Goal: Entertainment & Leisure: Consume media (video, audio)

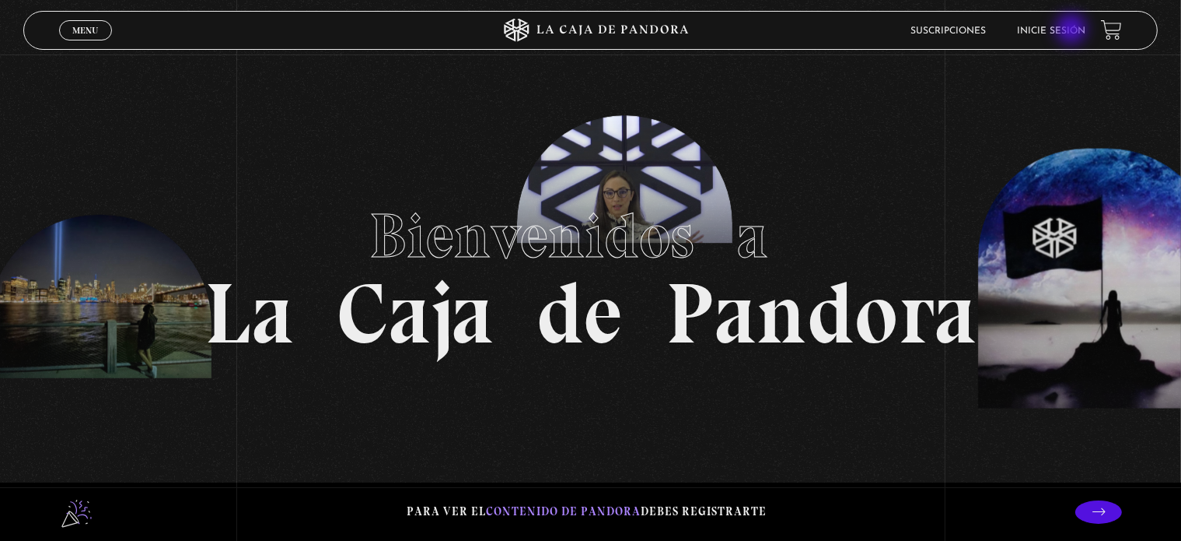
click at [1073, 30] on link "Inicie sesión" at bounding box center [1051, 30] width 68 height 9
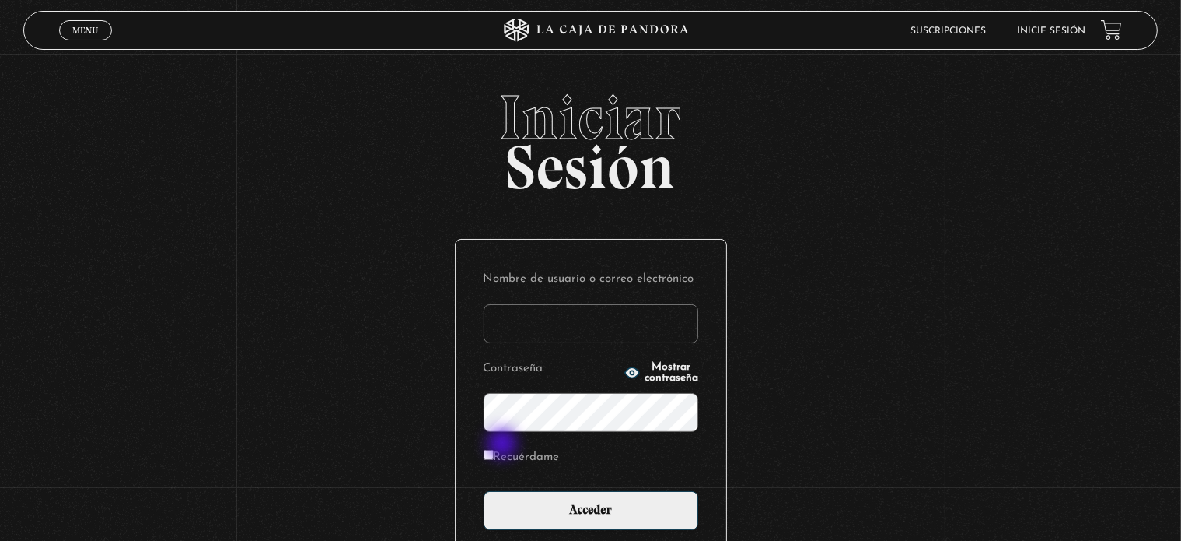
type input "[EMAIL_ADDRESS][DOMAIN_NAME]"
click at [494, 452] on input "Recuérdame" at bounding box center [489, 455] width 10 height 10
checkbox input "true"
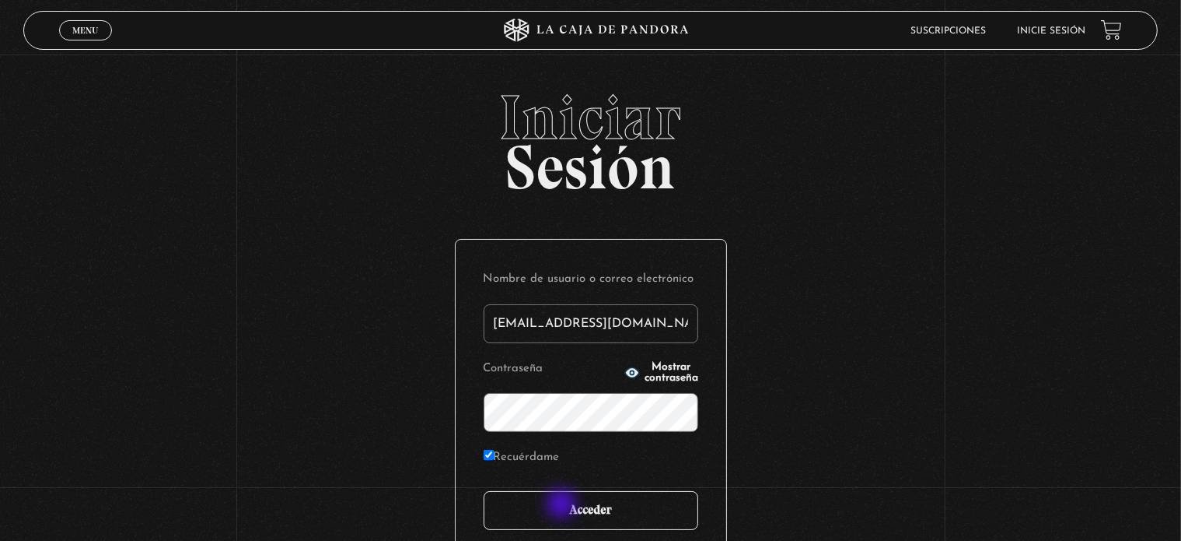
click at [576, 513] on input "Acceder" at bounding box center [591, 510] width 215 height 39
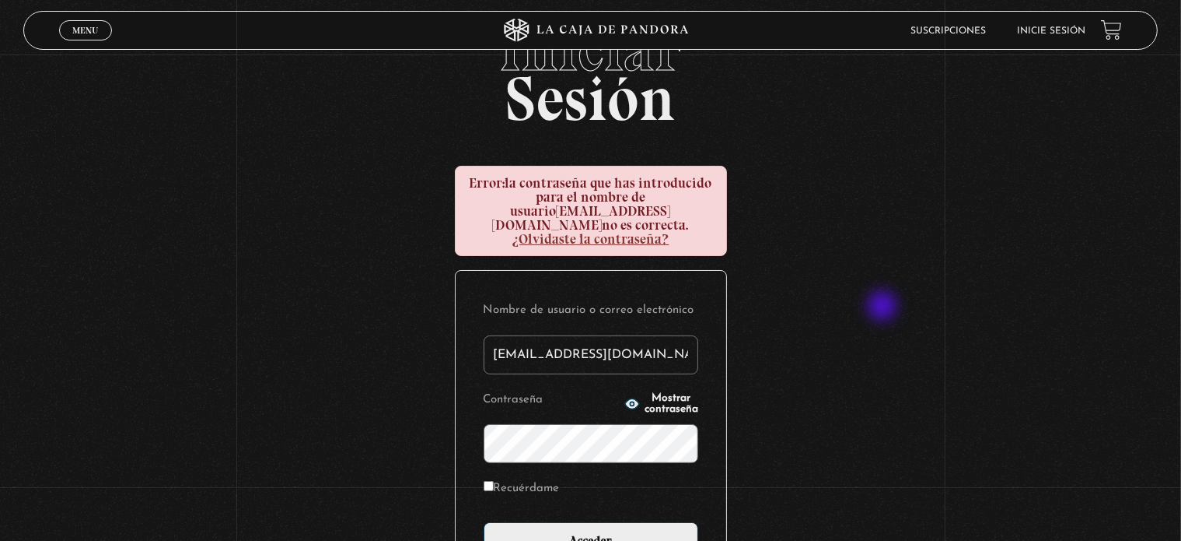
scroll to position [78, 0]
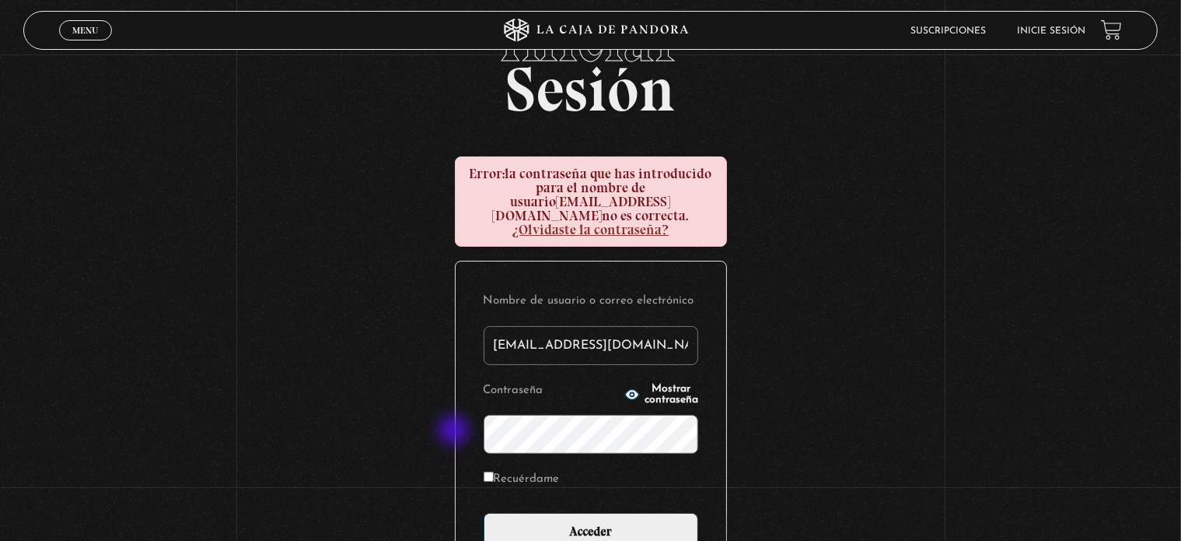
click at [454, 430] on div "Iniciar Sesión Error: la contraseña que has introducido para el nombre de usuar…" at bounding box center [590, 356] width 1181 height 695
click at [625, 389] on icon "button" at bounding box center [632, 394] width 14 height 10
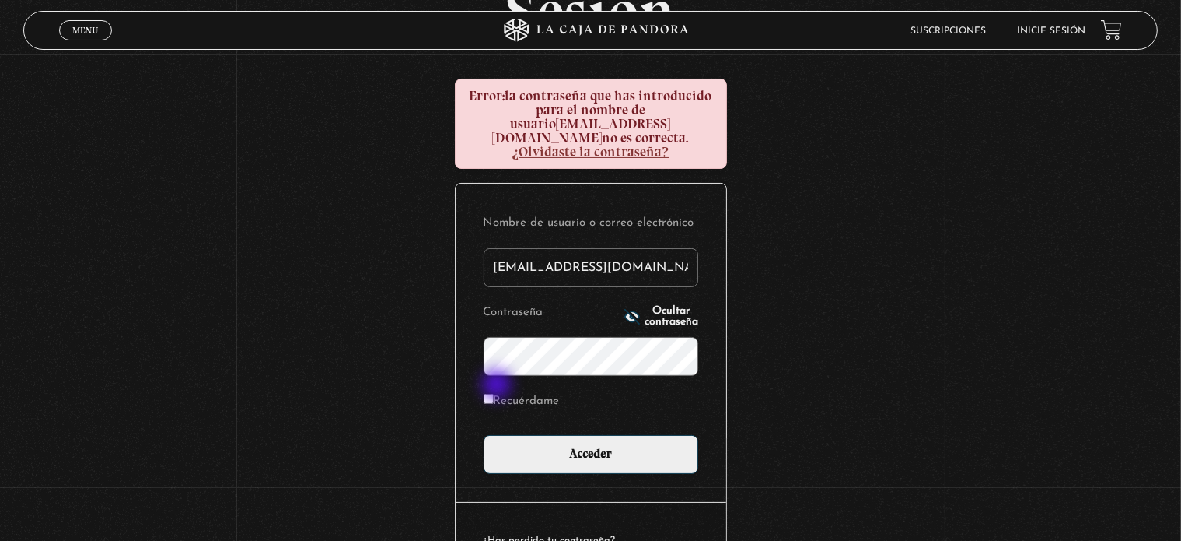
click at [494, 394] on input "Recuérdame" at bounding box center [489, 399] width 10 height 10
checkbox input "true"
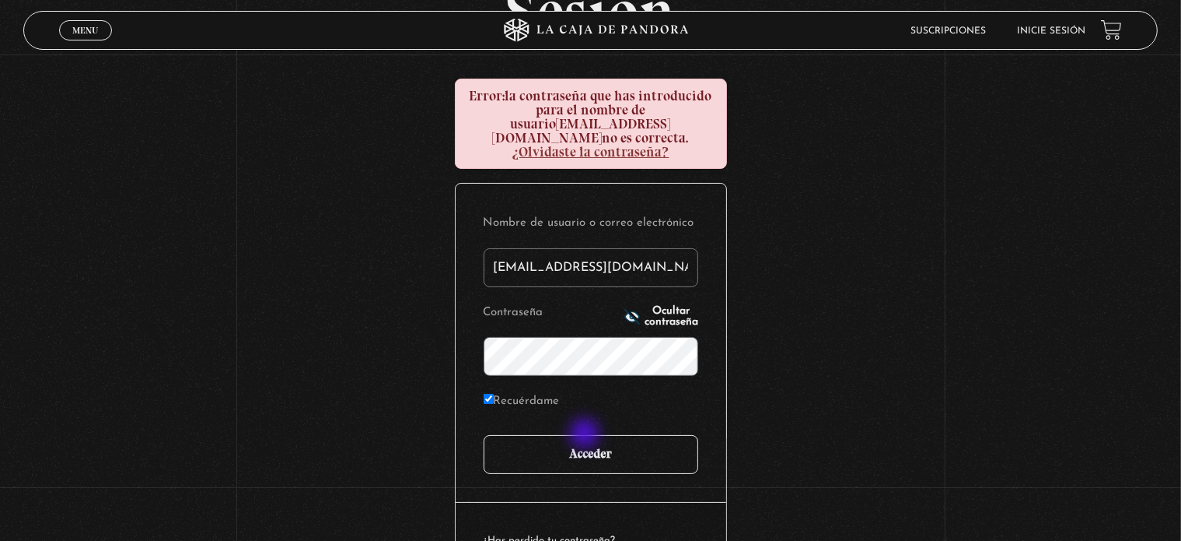
click at [586, 435] on input "Acceder" at bounding box center [591, 454] width 215 height 39
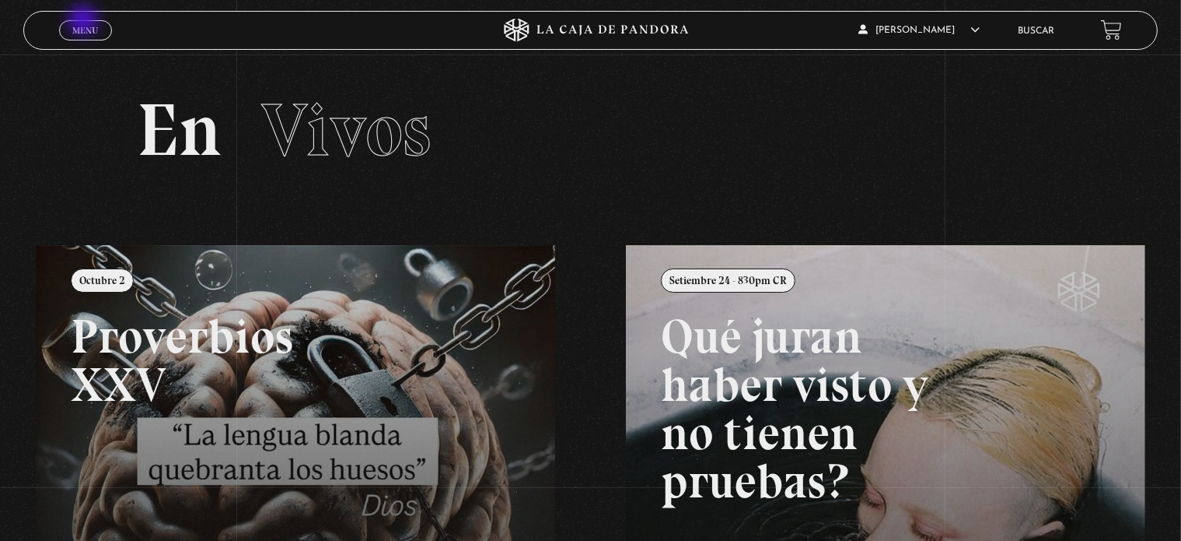
click at [82, 21] on link "Menu Cerrar" at bounding box center [85, 30] width 53 height 20
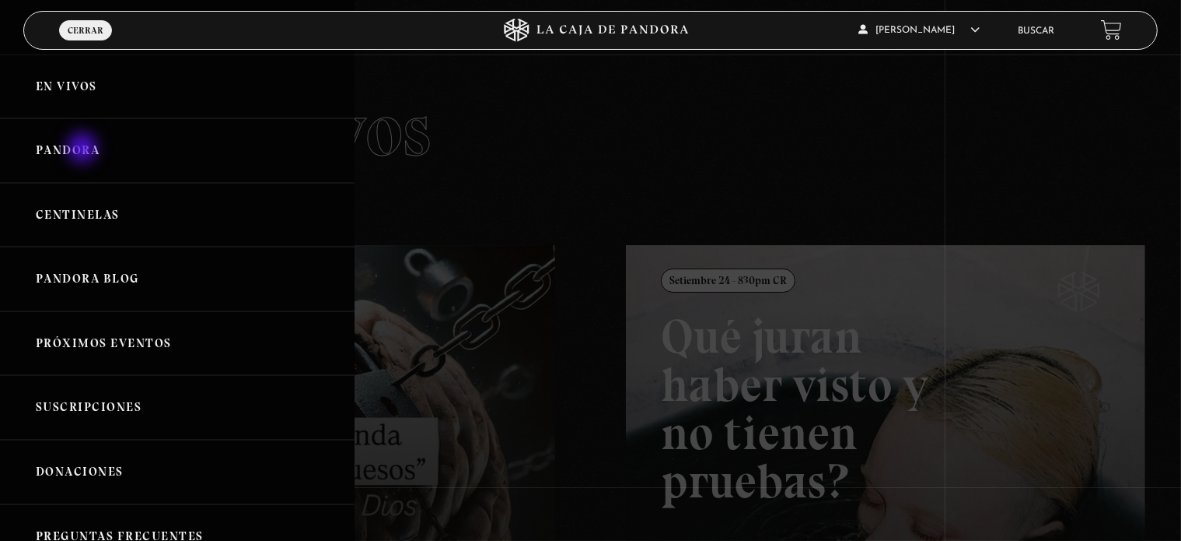
click at [84, 149] on link "Pandora" at bounding box center [177, 150] width 355 height 65
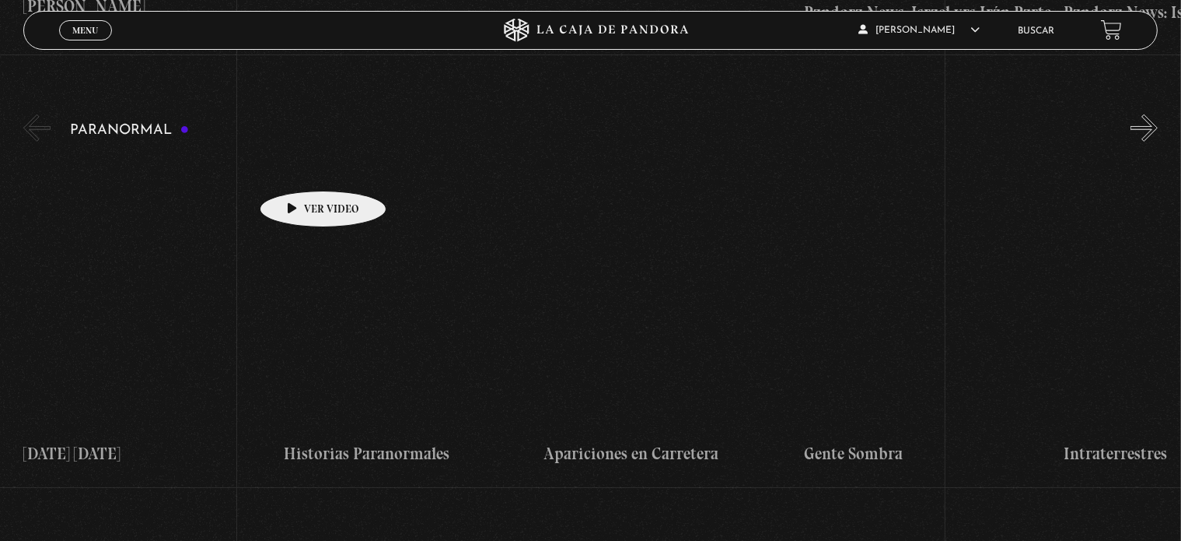
scroll to position [700, 0]
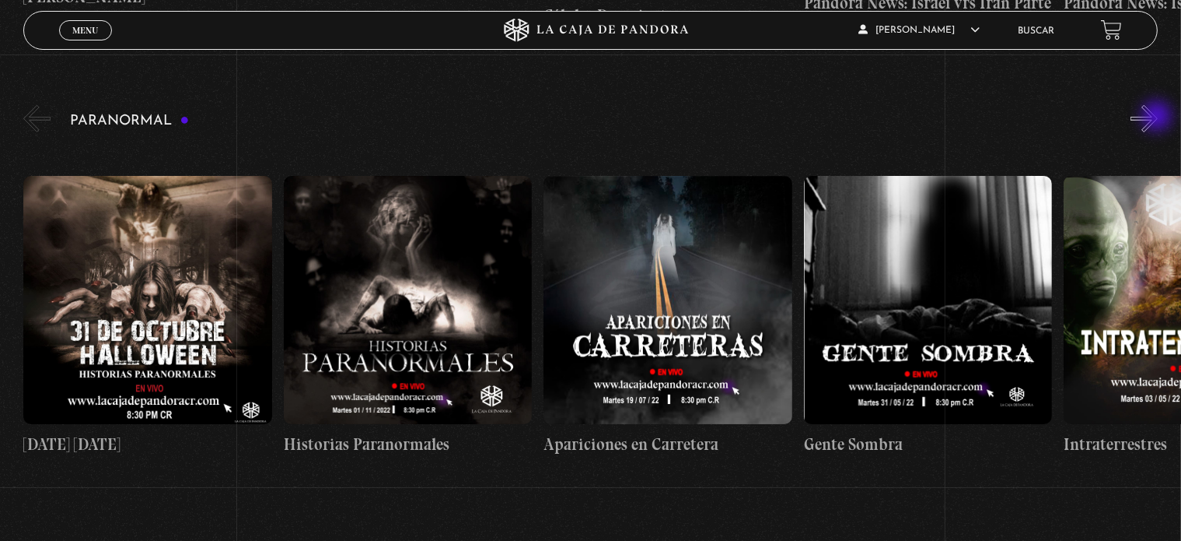
click at [1158, 117] on button "»" at bounding box center [1144, 118] width 27 height 27
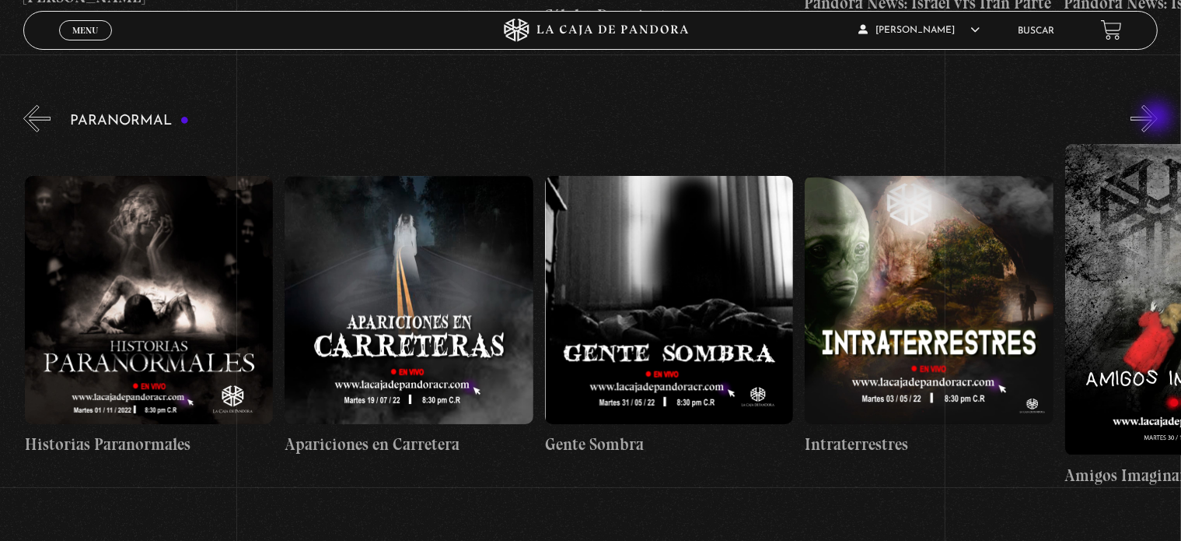
click at [1158, 118] on button "»" at bounding box center [1144, 118] width 27 height 27
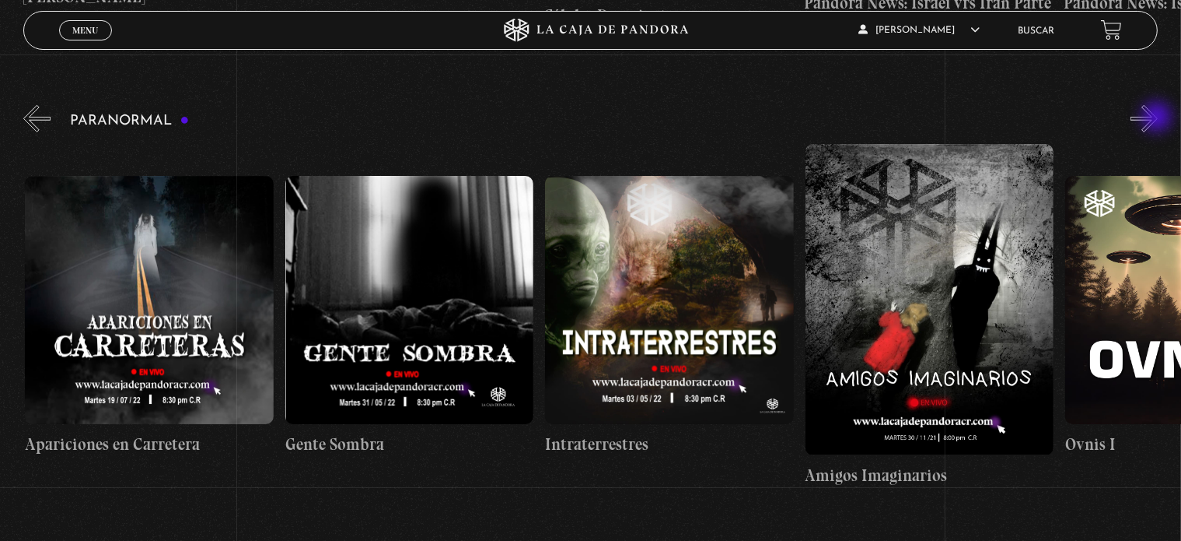
click at [1158, 118] on button "»" at bounding box center [1144, 118] width 27 height 27
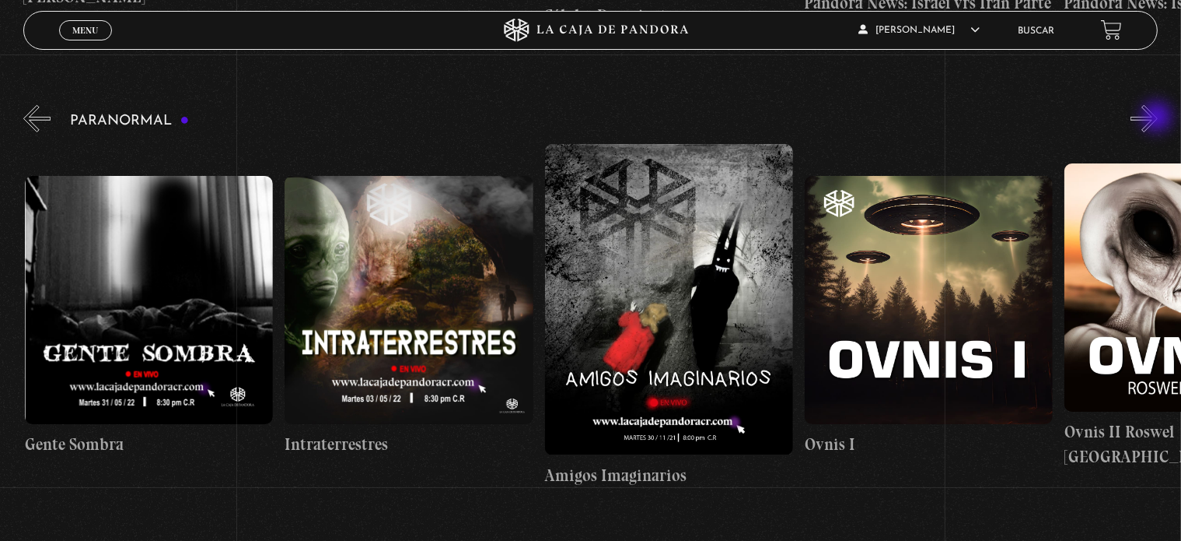
click at [1158, 118] on button "»" at bounding box center [1144, 118] width 27 height 27
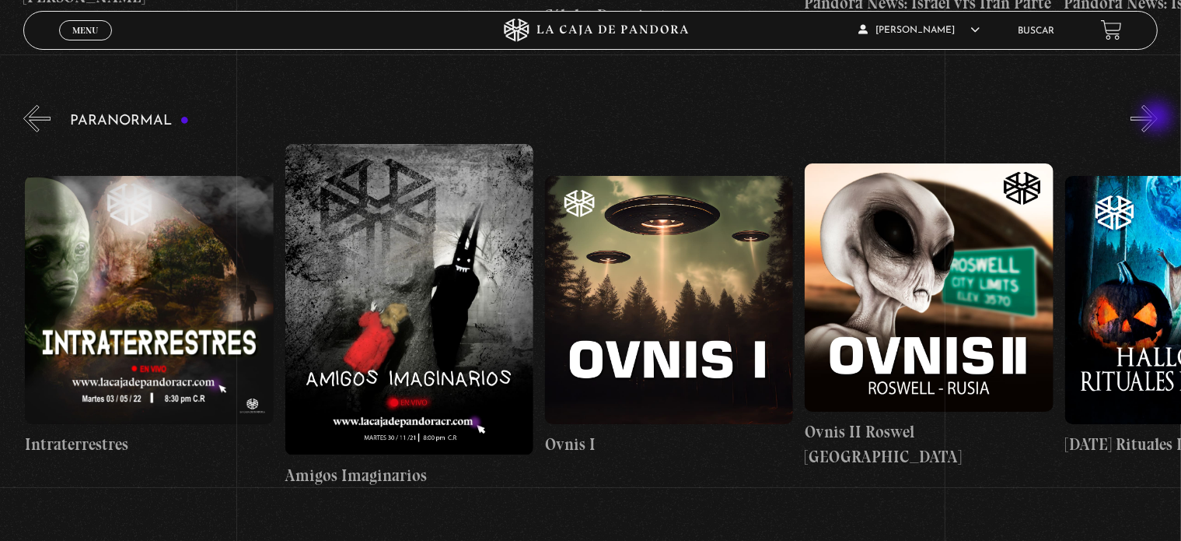
click at [1158, 119] on button "»" at bounding box center [1144, 118] width 27 height 27
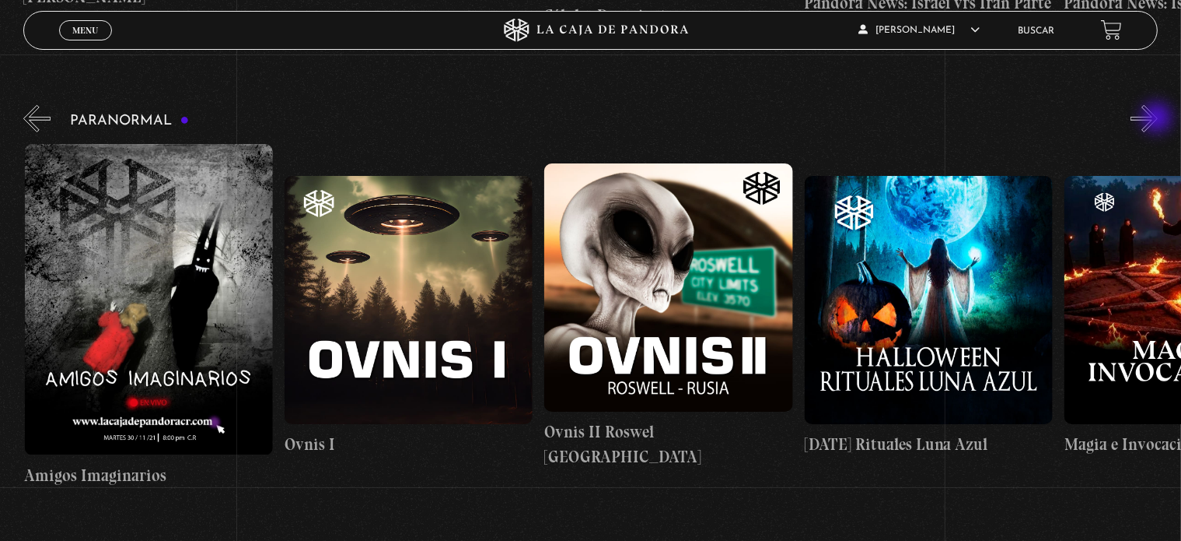
click at [1158, 119] on button "»" at bounding box center [1144, 118] width 27 height 27
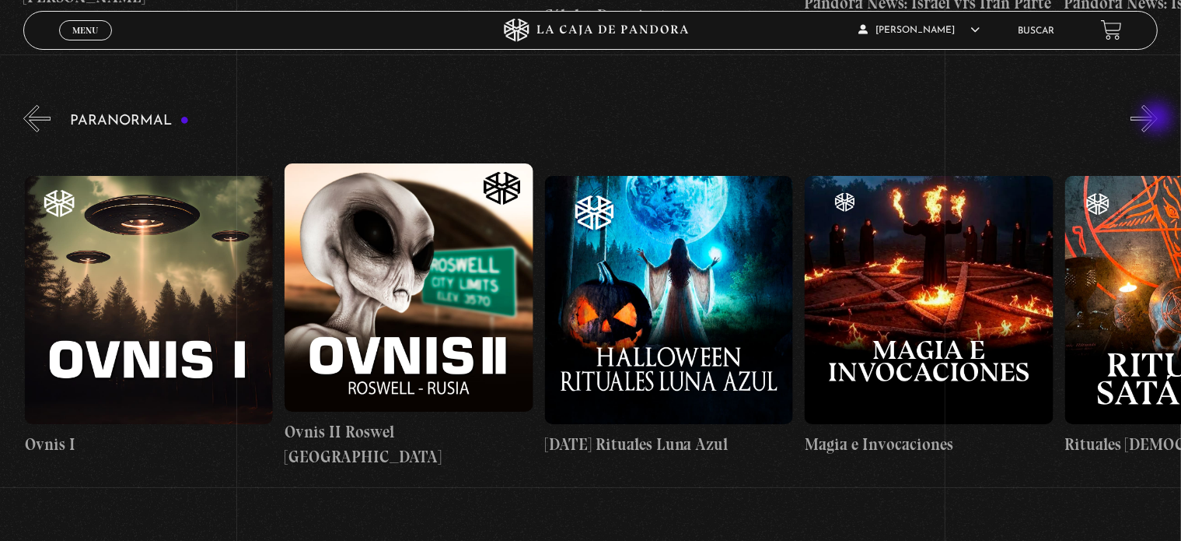
click at [1158, 119] on button "»" at bounding box center [1144, 118] width 27 height 27
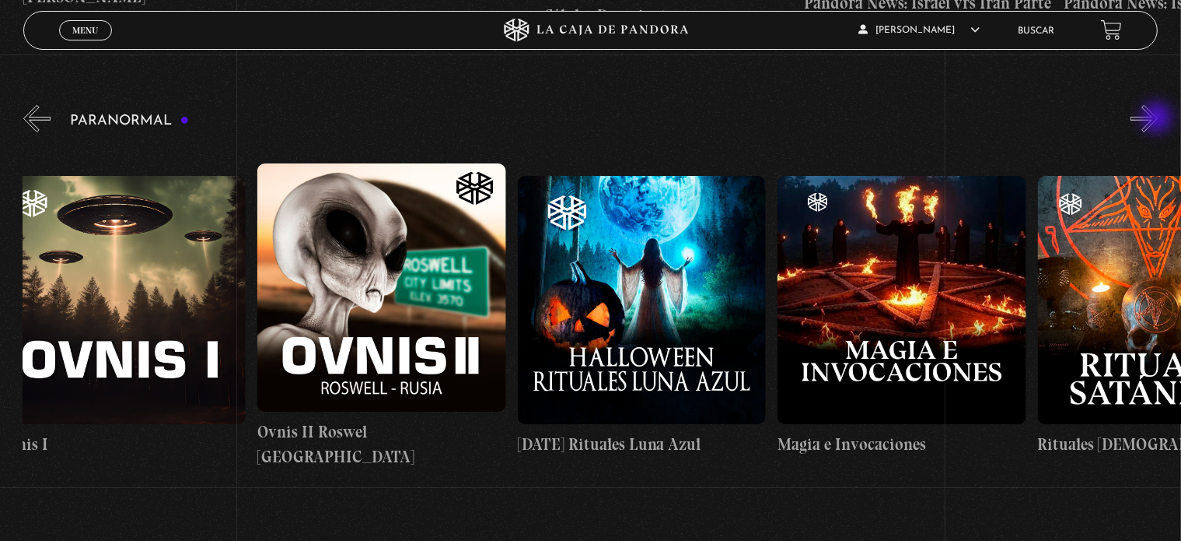
scroll to position [0, 1690]
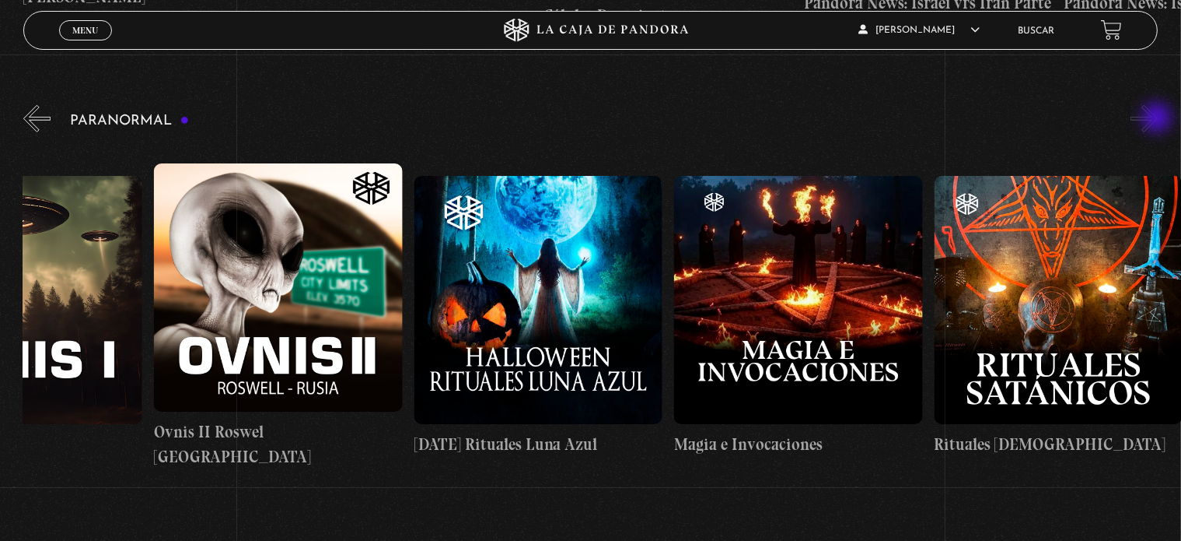
click at [1158, 119] on button "»" at bounding box center [1144, 118] width 27 height 27
click at [40, 124] on button "«" at bounding box center [36, 118] width 27 height 27
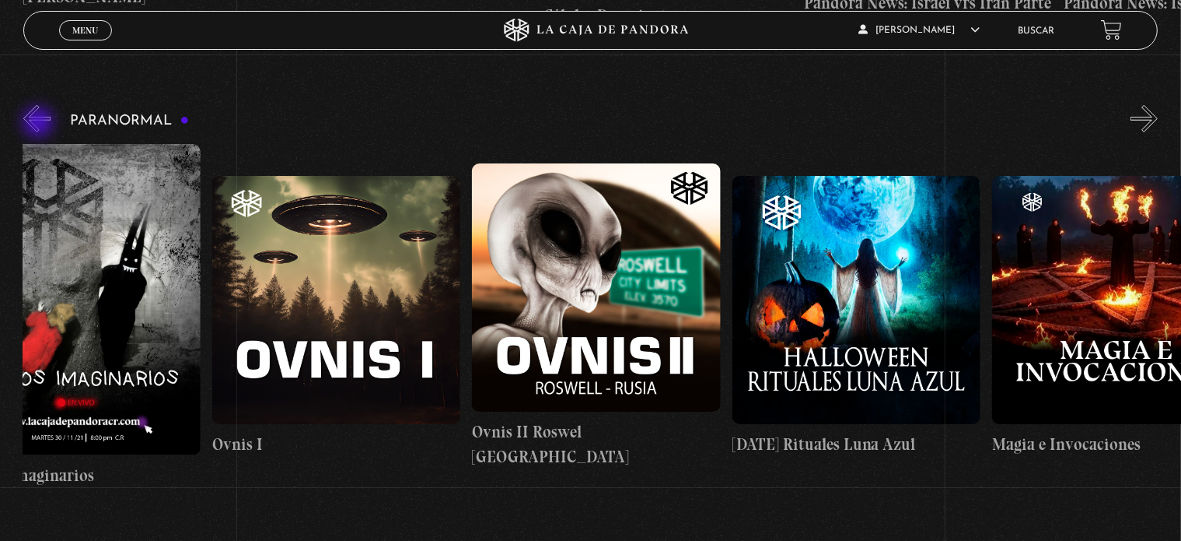
click at [40, 124] on button "«" at bounding box center [36, 118] width 27 height 27
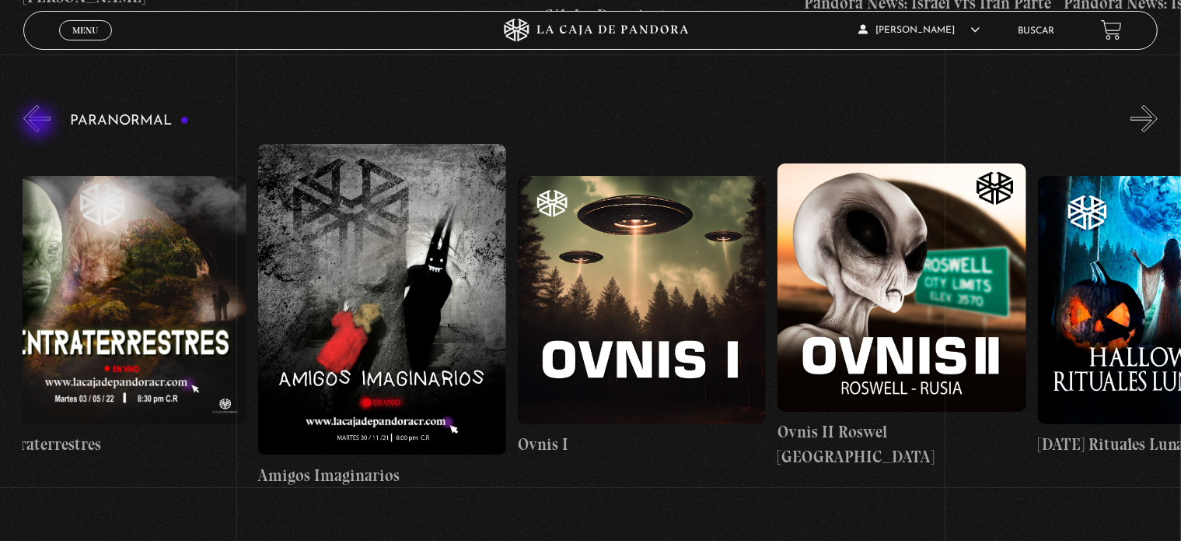
click at [40, 124] on button "«" at bounding box center [36, 118] width 27 height 27
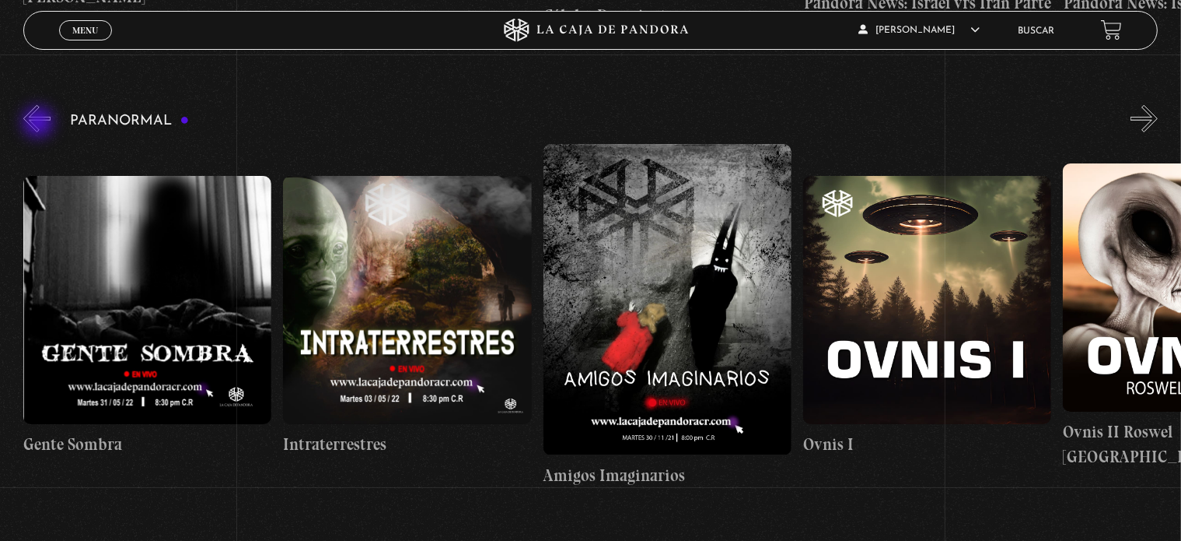
click at [40, 124] on button "«" at bounding box center [36, 118] width 27 height 27
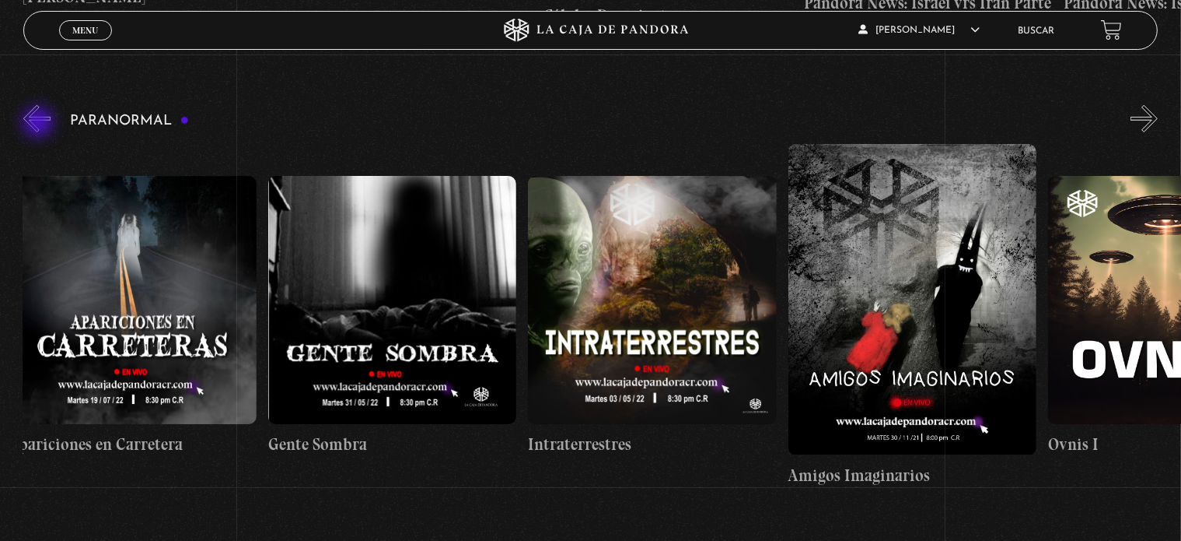
click at [40, 124] on button "«" at bounding box center [36, 118] width 27 height 27
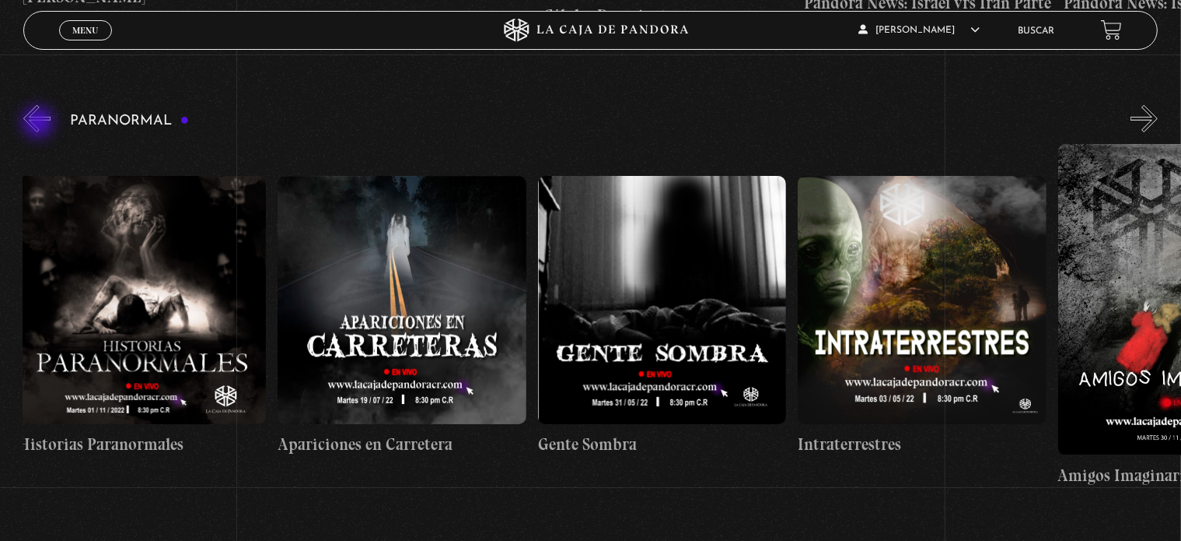
click at [40, 124] on button "«" at bounding box center [36, 118] width 27 height 27
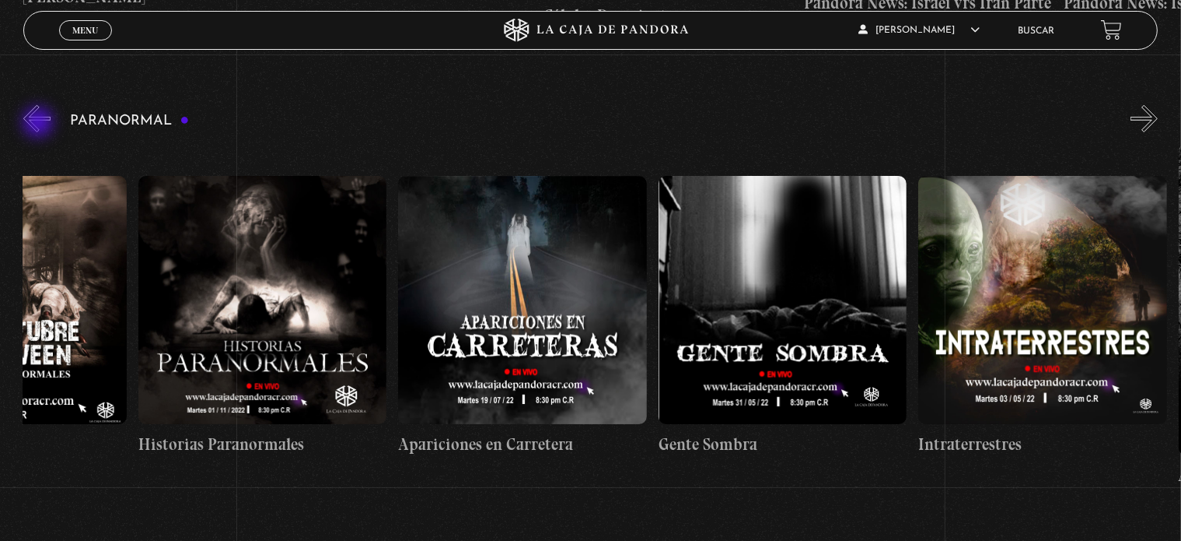
scroll to position [0, 34]
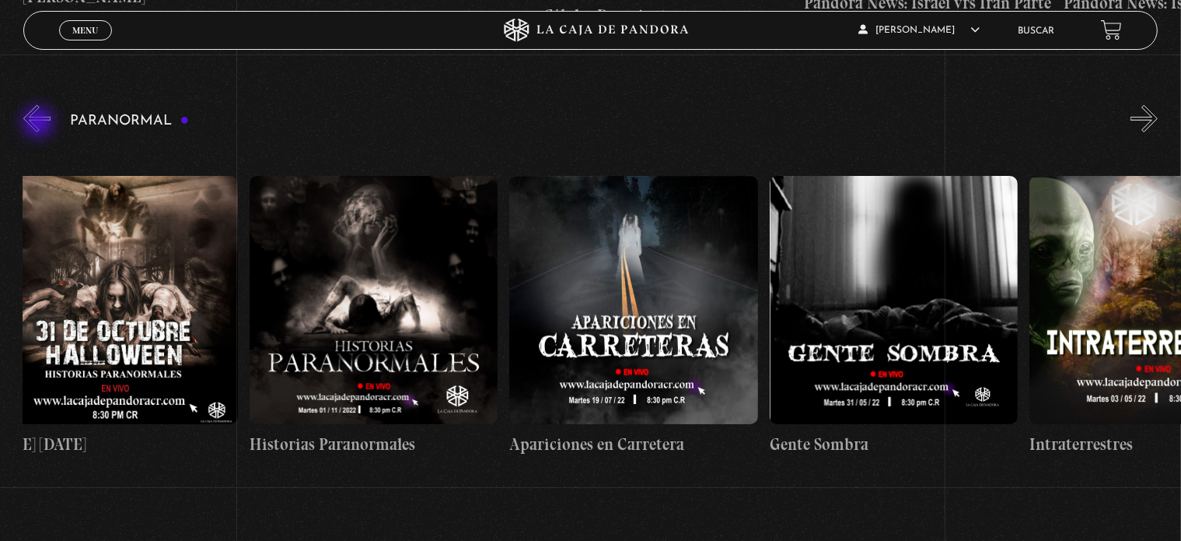
click at [40, 124] on button "«" at bounding box center [36, 118] width 27 height 27
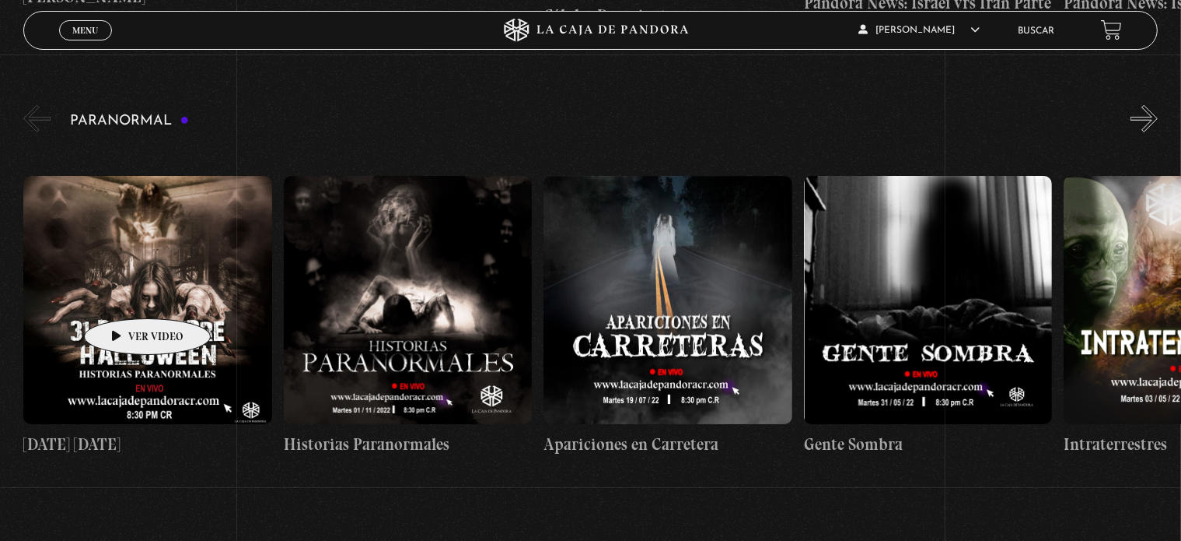
click at [123, 295] on figure at bounding box center [147, 300] width 248 height 248
click at [126, 295] on figure at bounding box center [147, 300] width 248 height 248
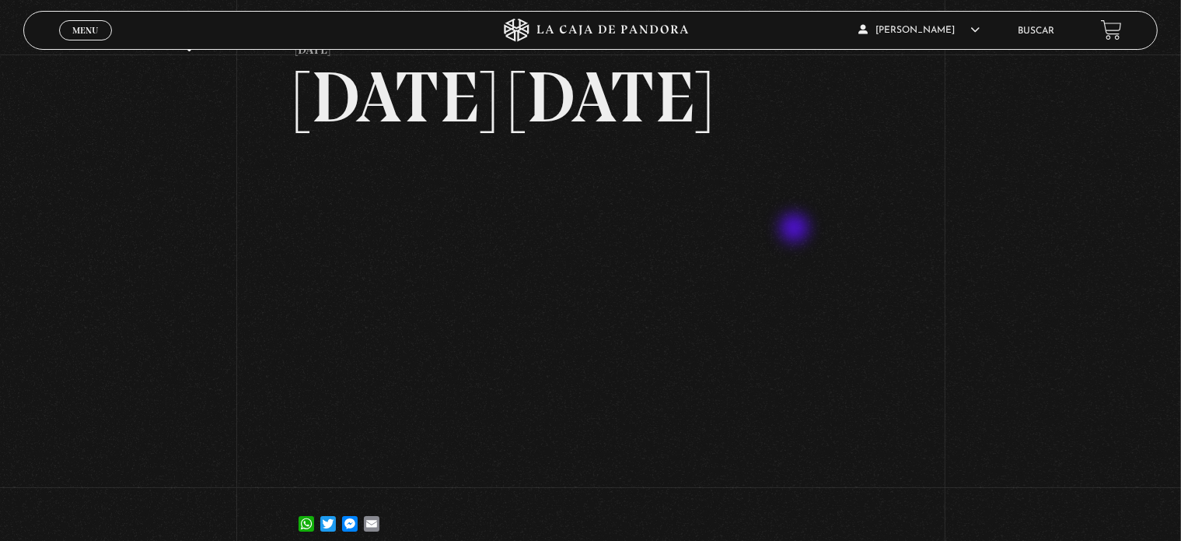
scroll to position [156, 0]
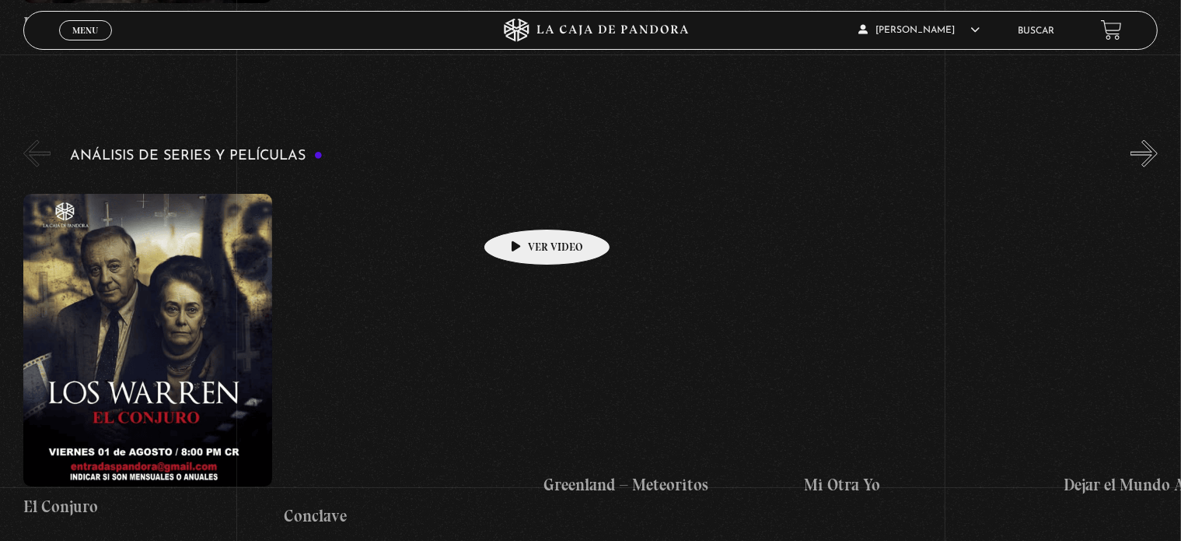
scroll to position [2100, 0]
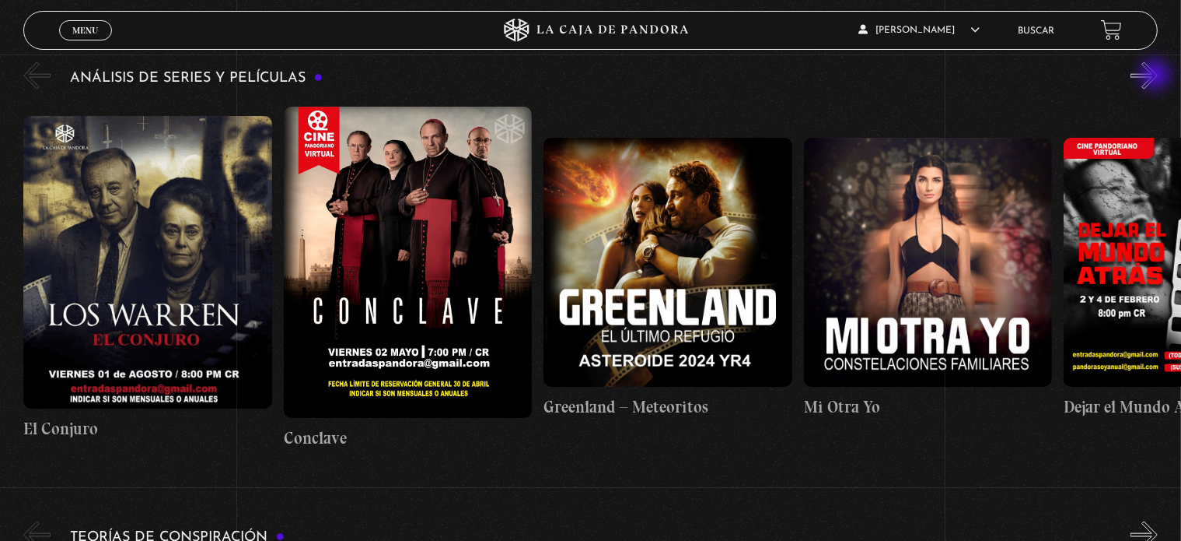
click at [1157, 76] on button "»" at bounding box center [1144, 75] width 27 height 27
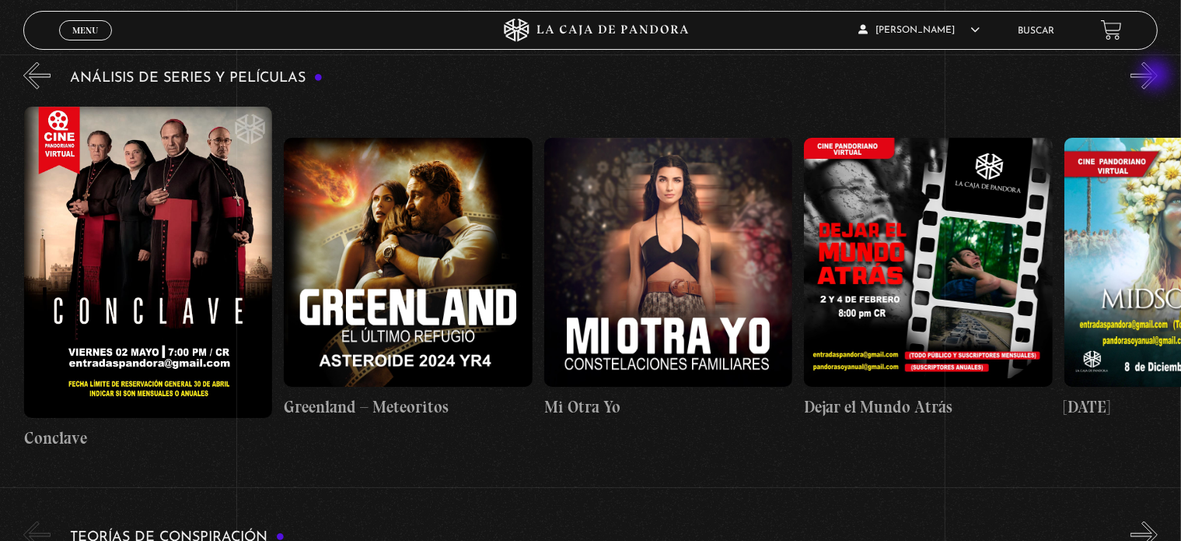
click at [1157, 76] on button "»" at bounding box center [1144, 75] width 27 height 27
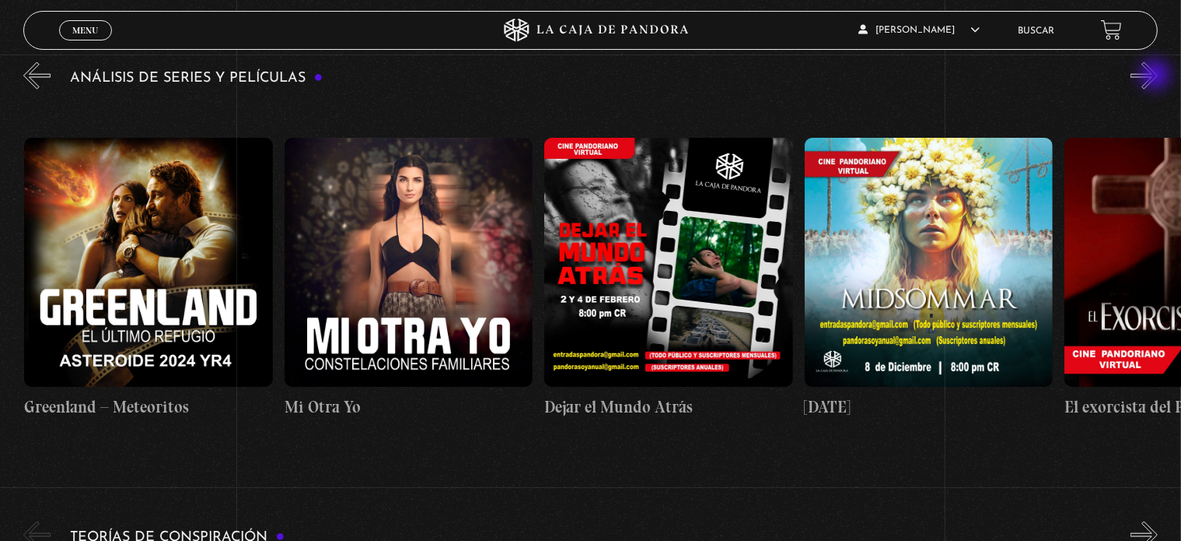
scroll to position [0, 520]
click at [1157, 76] on button "»" at bounding box center [1144, 75] width 27 height 27
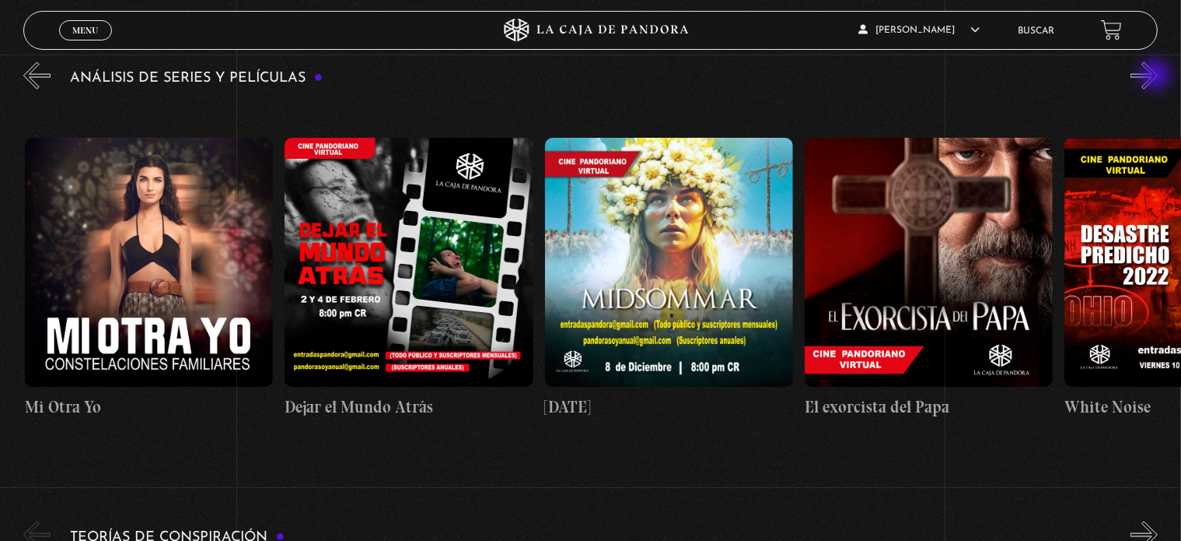
scroll to position [0, 780]
click at [1157, 76] on button "»" at bounding box center [1144, 75] width 27 height 27
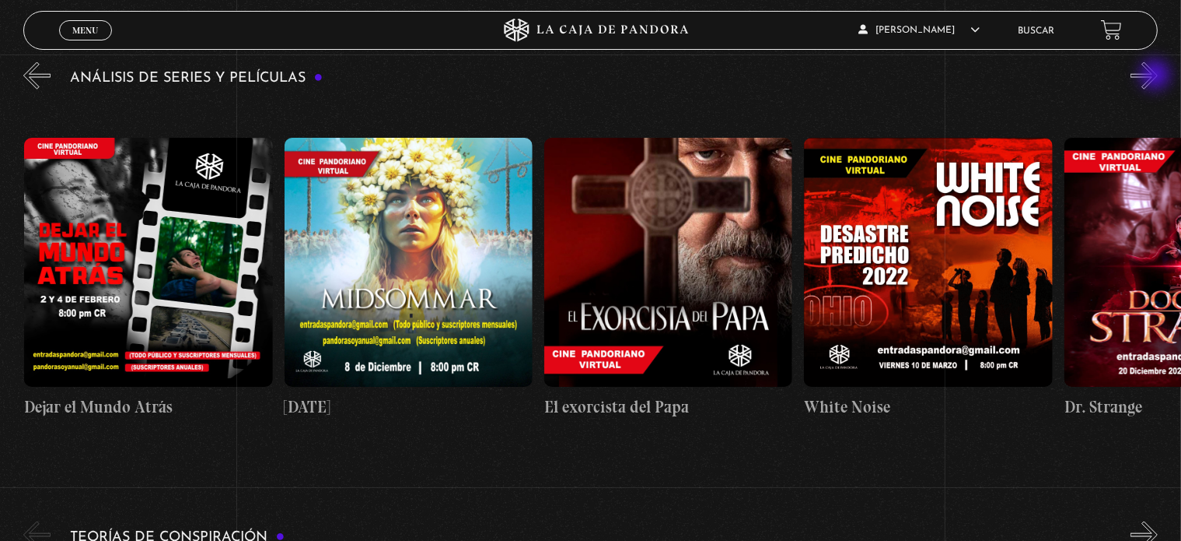
click at [1157, 76] on button "»" at bounding box center [1144, 75] width 27 height 27
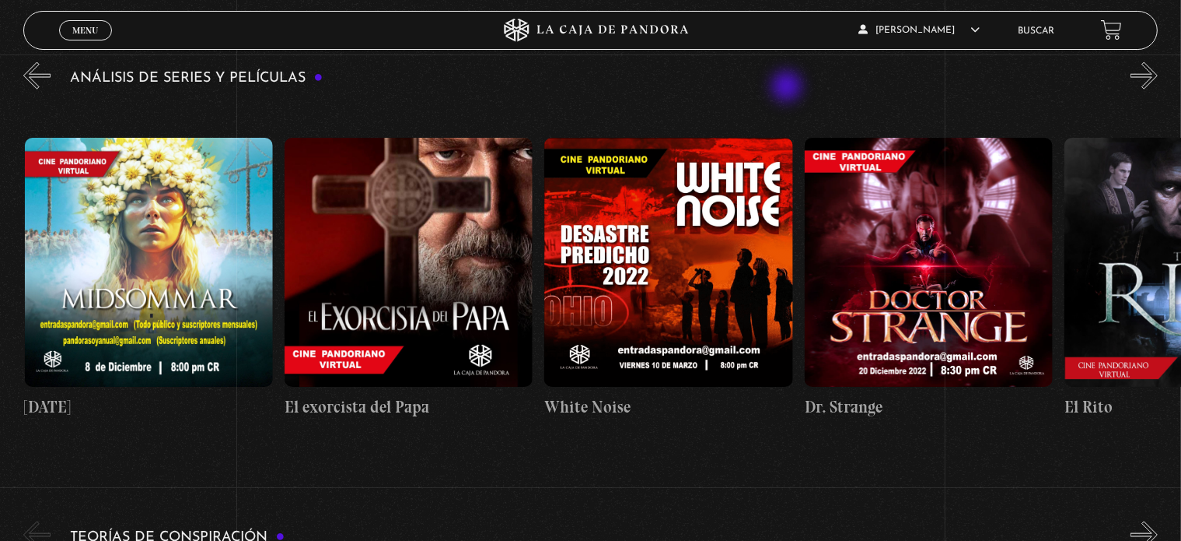
scroll to position [0, 1300]
click at [94, 31] on span "Menu" at bounding box center [85, 30] width 26 height 9
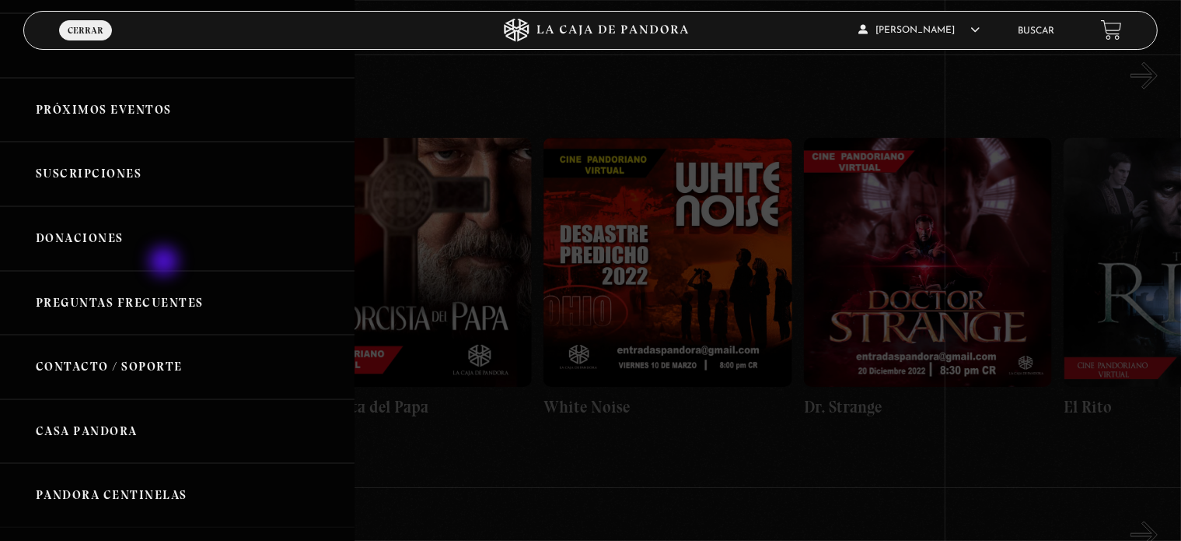
scroll to position [0, 0]
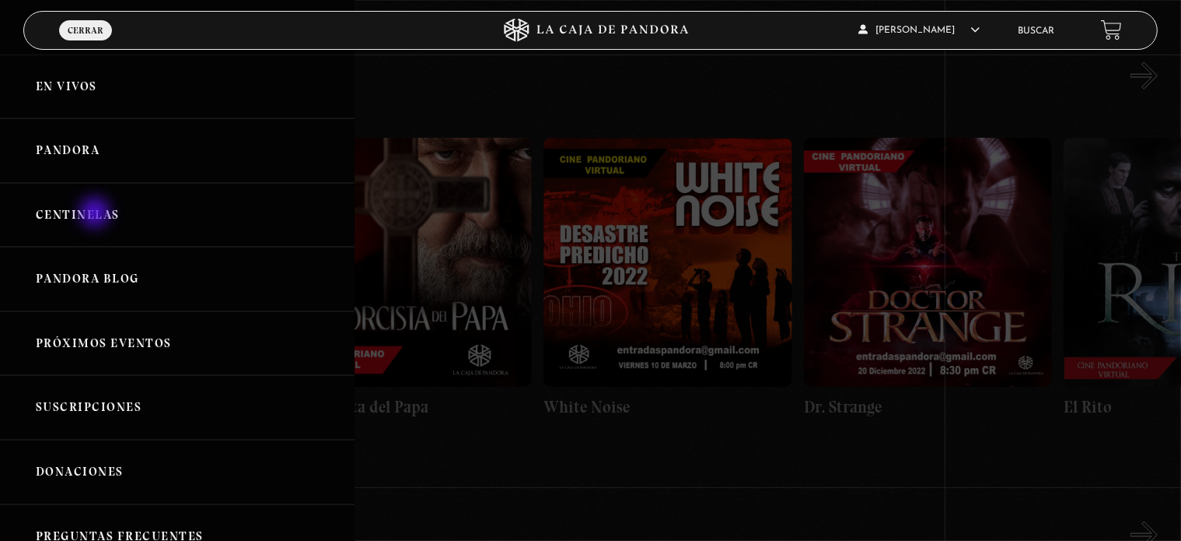
click at [96, 214] on link "Centinelas" at bounding box center [177, 215] width 355 height 65
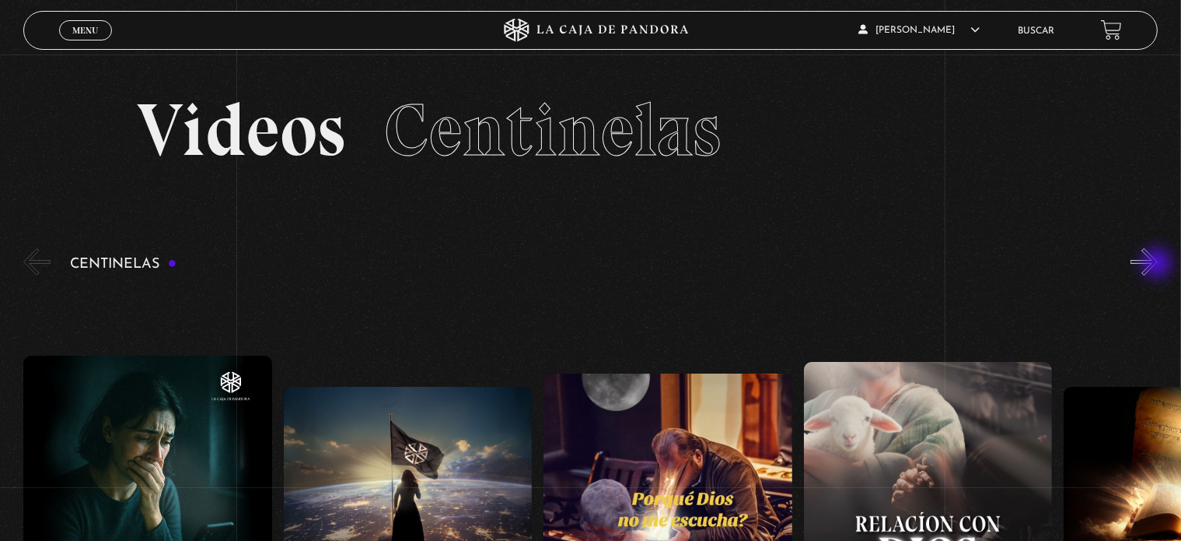
click at [1158, 266] on button "»" at bounding box center [1144, 261] width 27 height 27
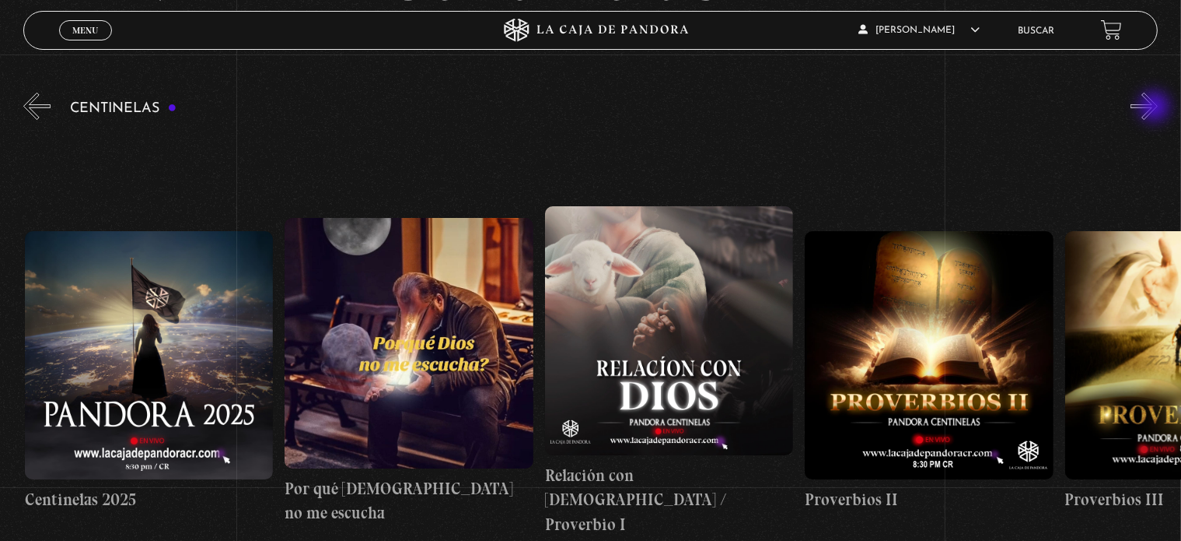
scroll to position [0, 260]
click at [1158, 105] on button "»" at bounding box center [1144, 106] width 27 height 27
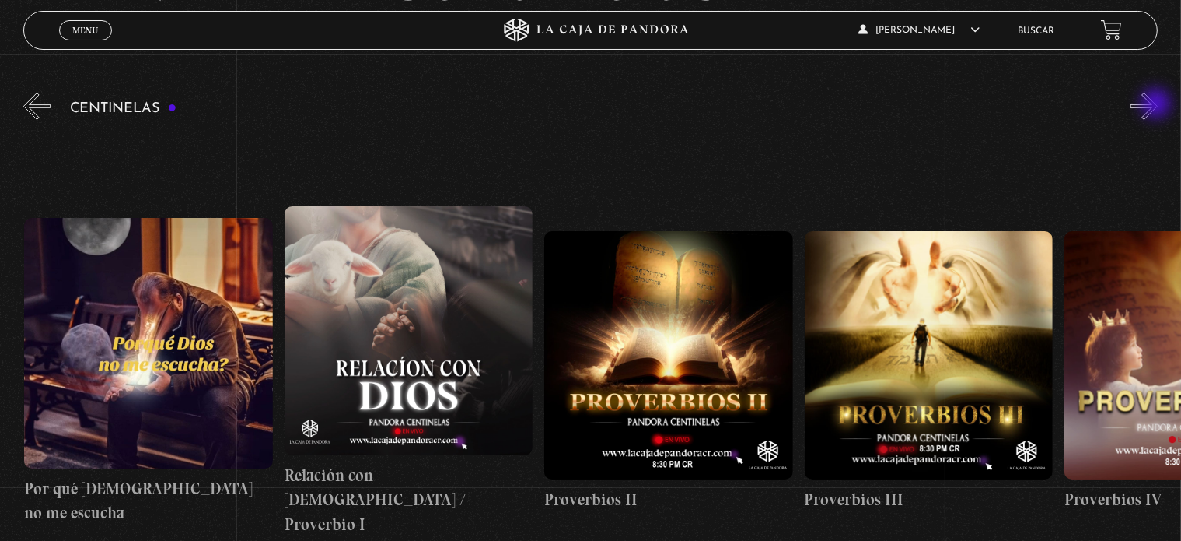
click at [1158, 105] on button "»" at bounding box center [1144, 106] width 27 height 27
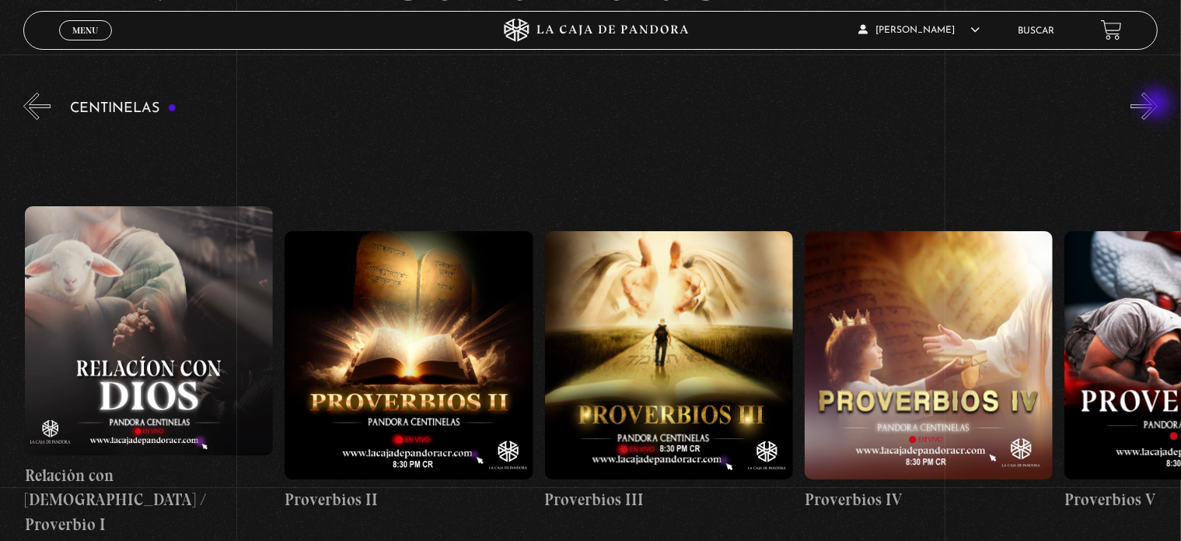
click at [1158, 105] on button "»" at bounding box center [1144, 106] width 27 height 27
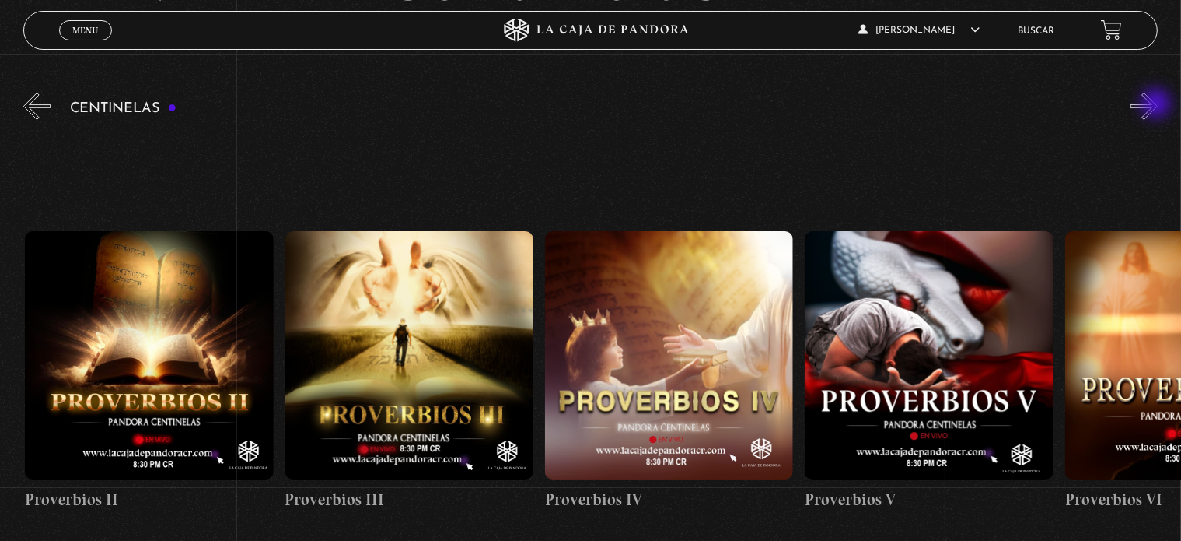
click at [1158, 105] on button "»" at bounding box center [1144, 106] width 27 height 27
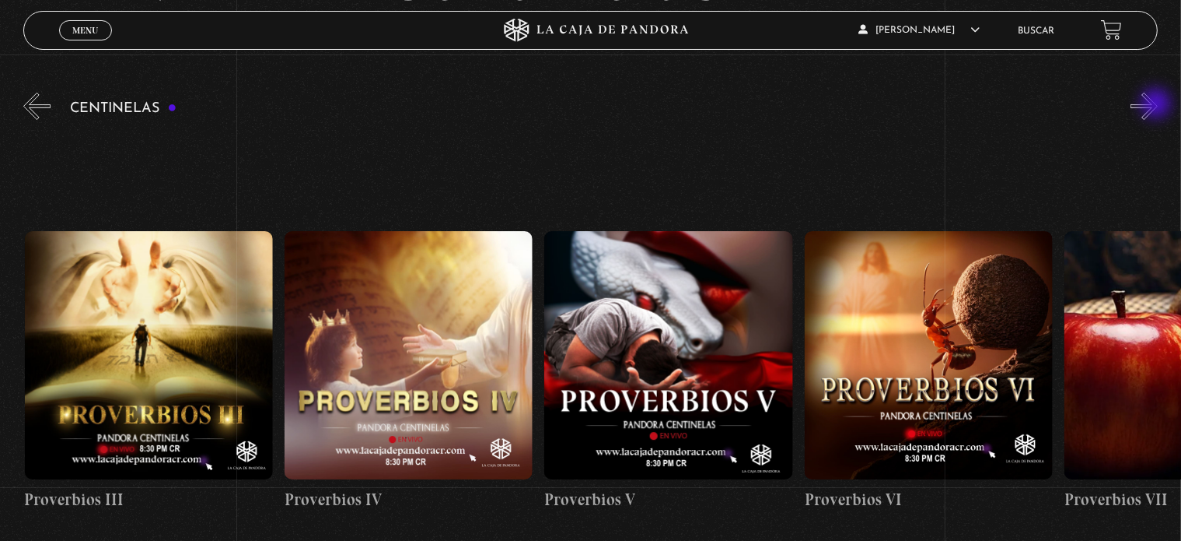
click at [1158, 105] on button "»" at bounding box center [1144, 106] width 27 height 27
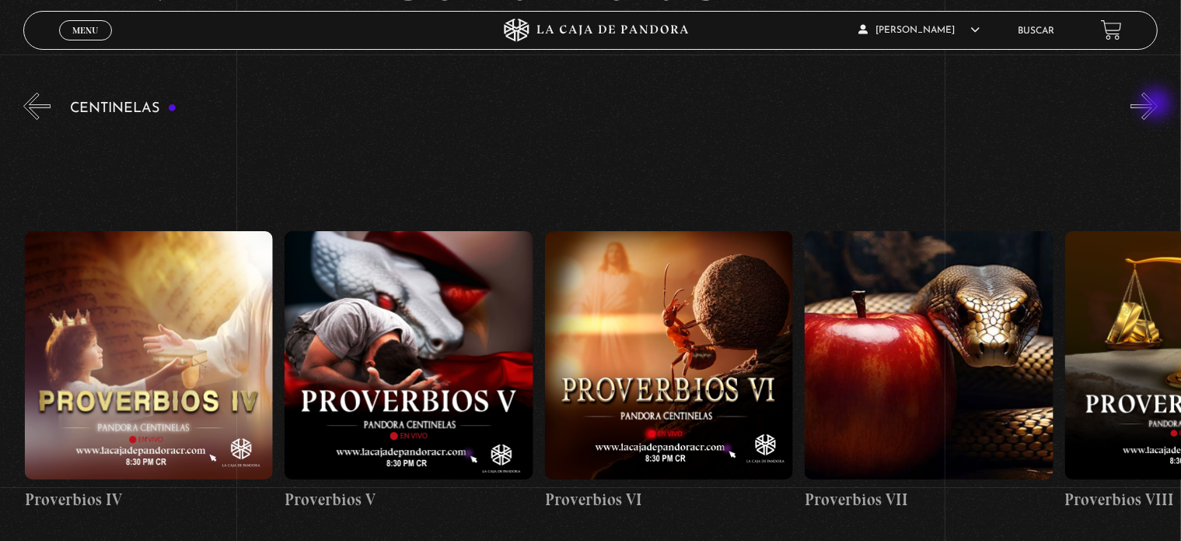
click at [1158, 105] on button "»" at bounding box center [1144, 106] width 27 height 27
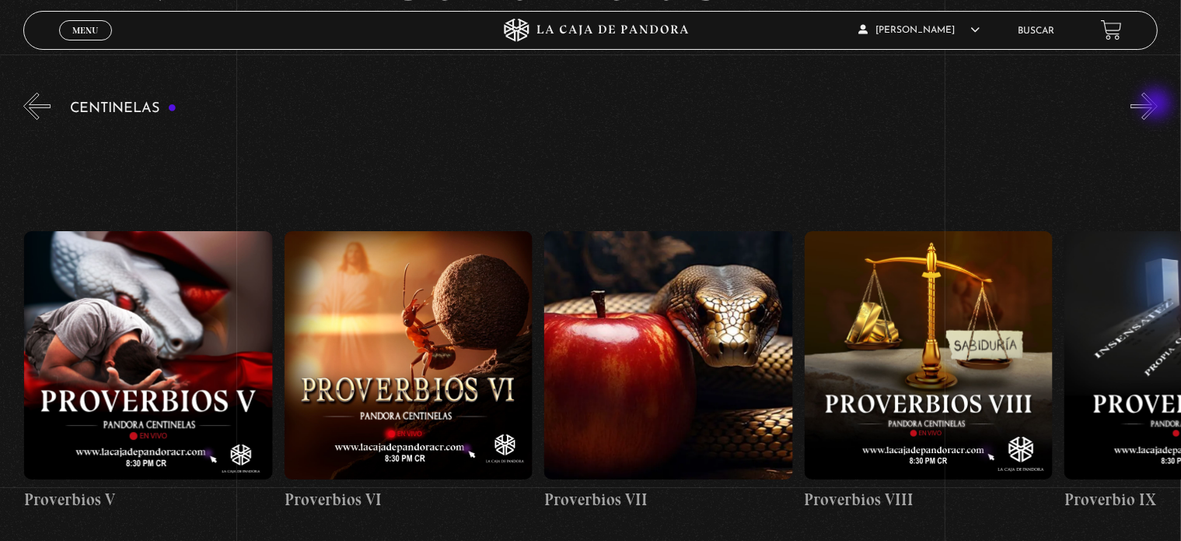
click at [1158, 105] on button "»" at bounding box center [1144, 106] width 27 height 27
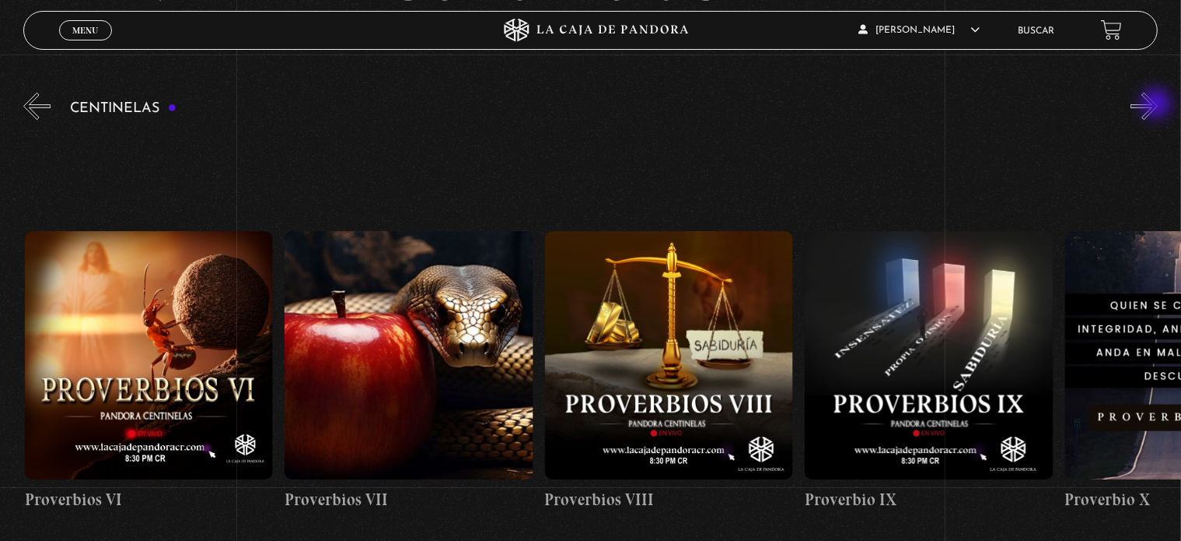
click at [1158, 105] on button "»" at bounding box center [1144, 106] width 27 height 27
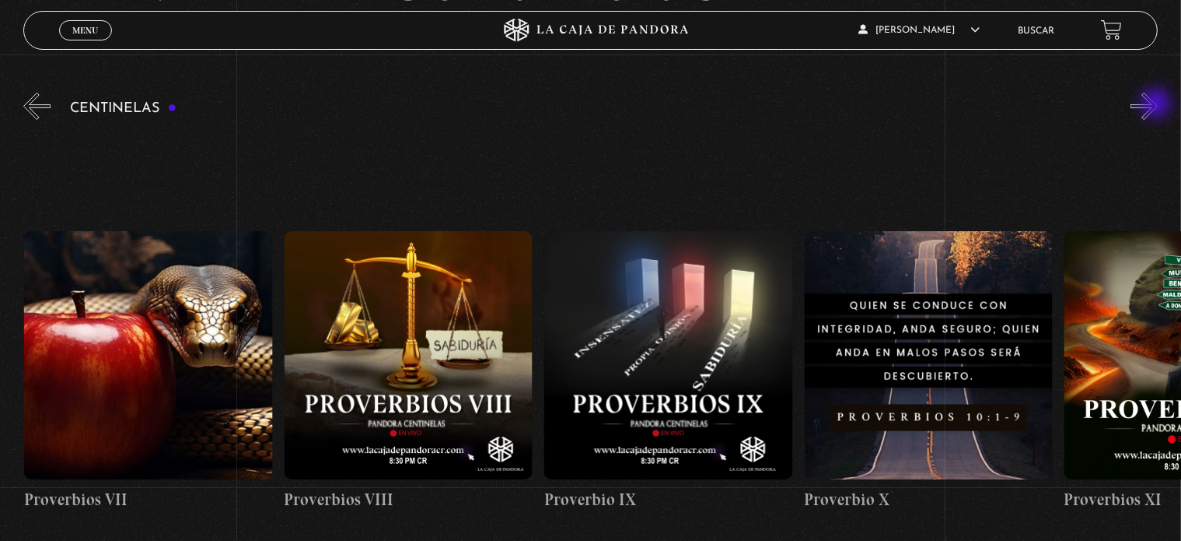
click at [1158, 105] on button "»" at bounding box center [1144, 106] width 27 height 27
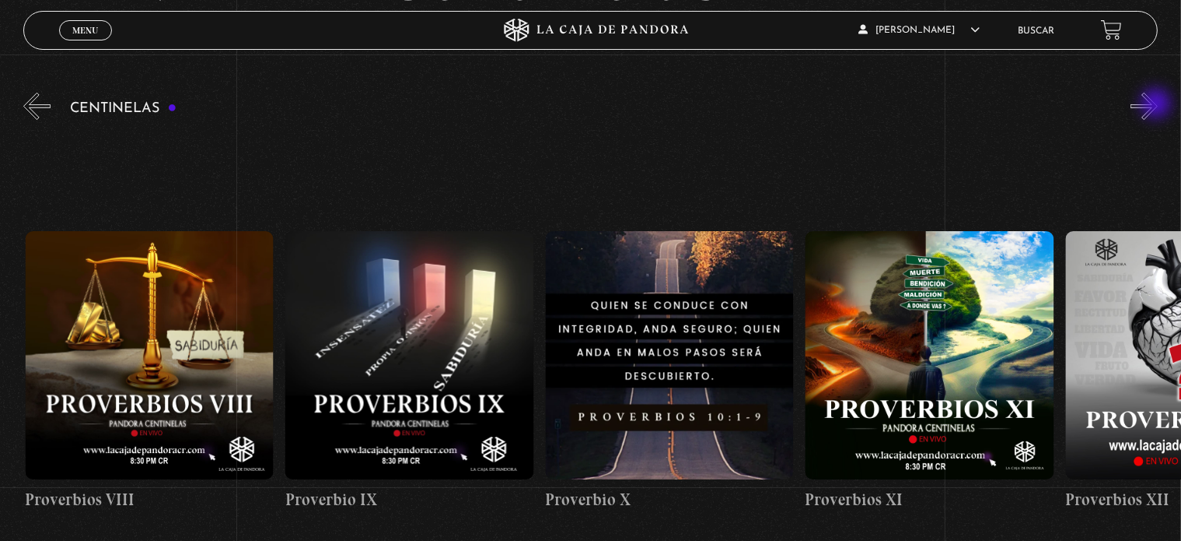
click at [1158, 105] on button "»" at bounding box center [1144, 106] width 27 height 27
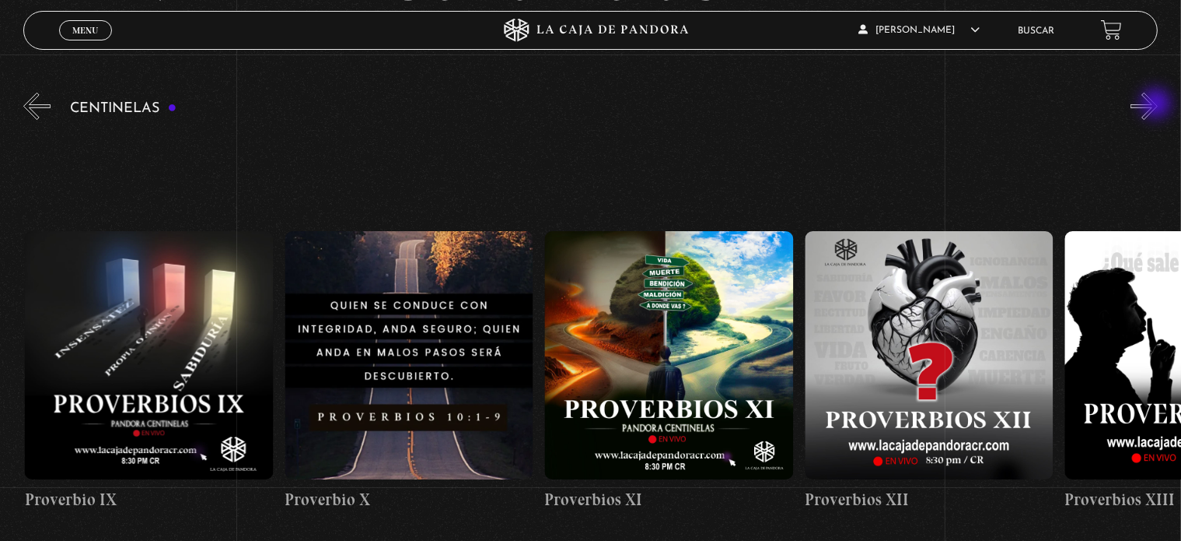
click at [1158, 105] on button "»" at bounding box center [1144, 106] width 27 height 27
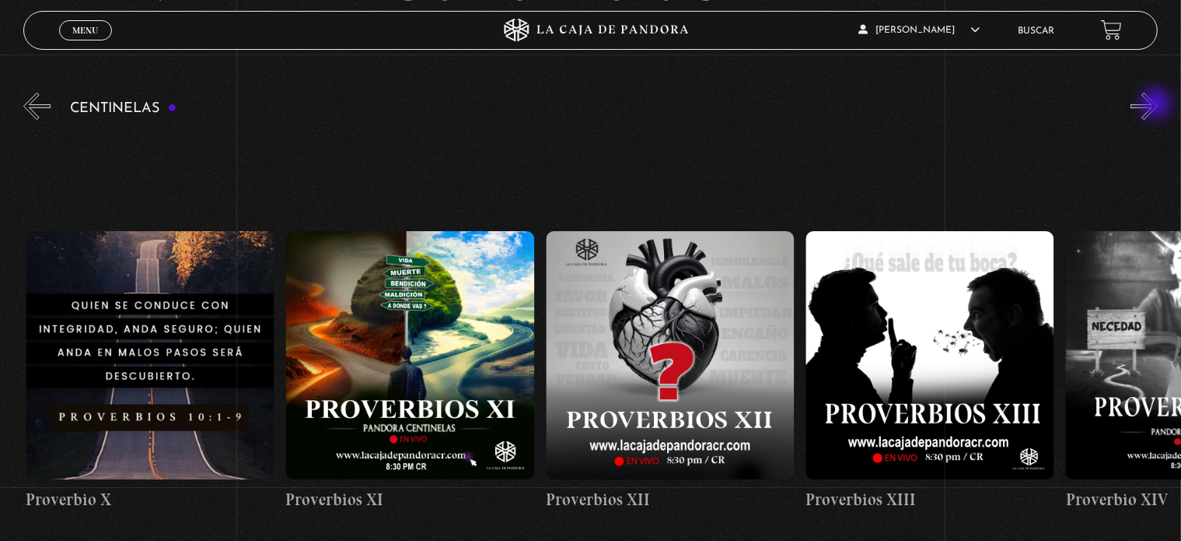
click at [1158, 105] on button "»" at bounding box center [1144, 106] width 27 height 27
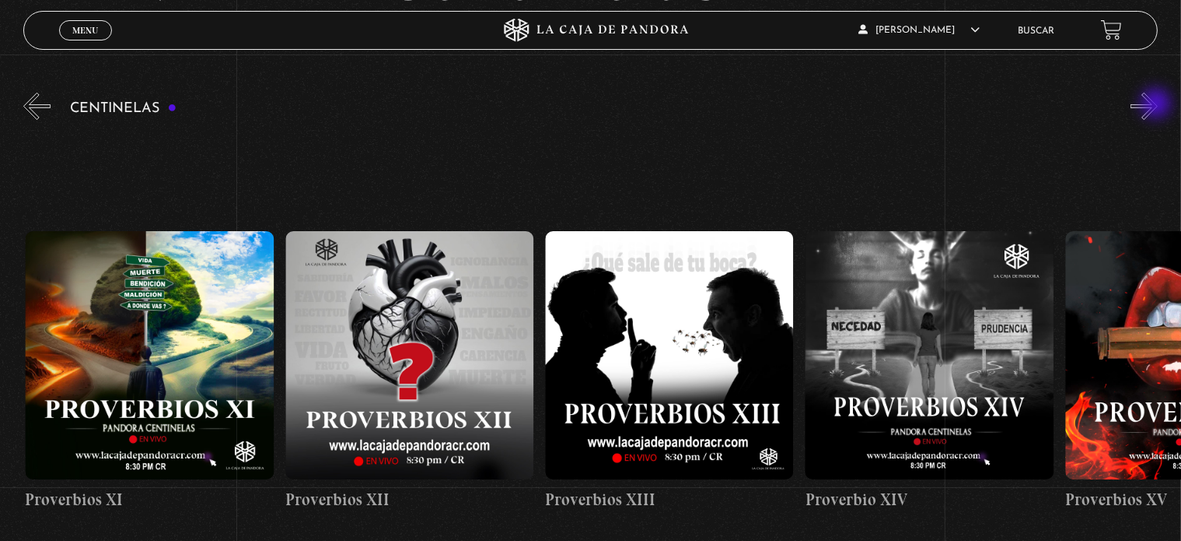
click at [1158, 105] on button "»" at bounding box center [1144, 106] width 27 height 27
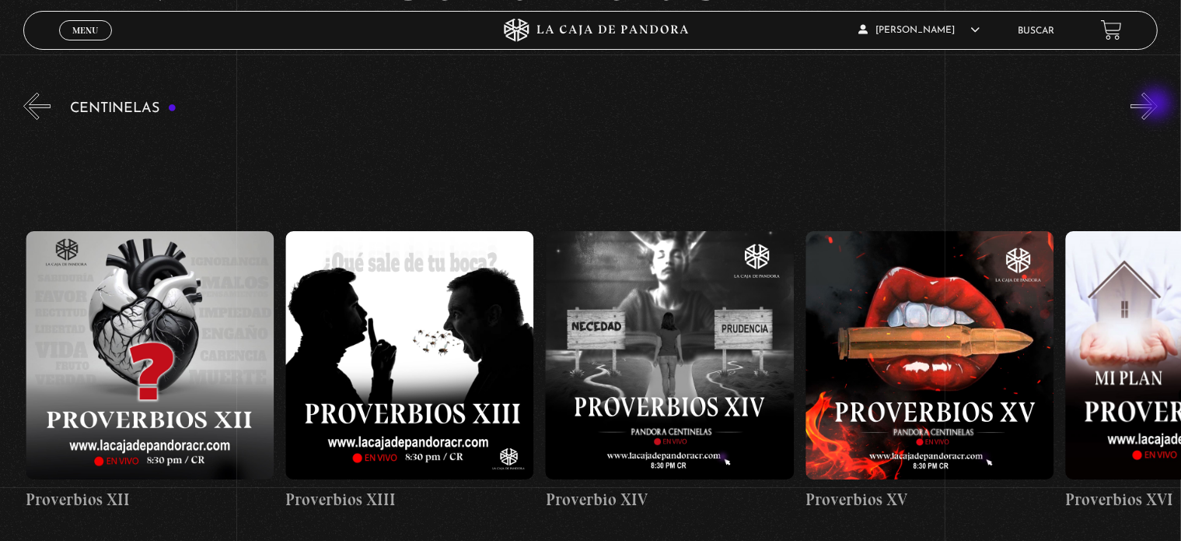
click at [1158, 105] on button "»" at bounding box center [1144, 106] width 27 height 27
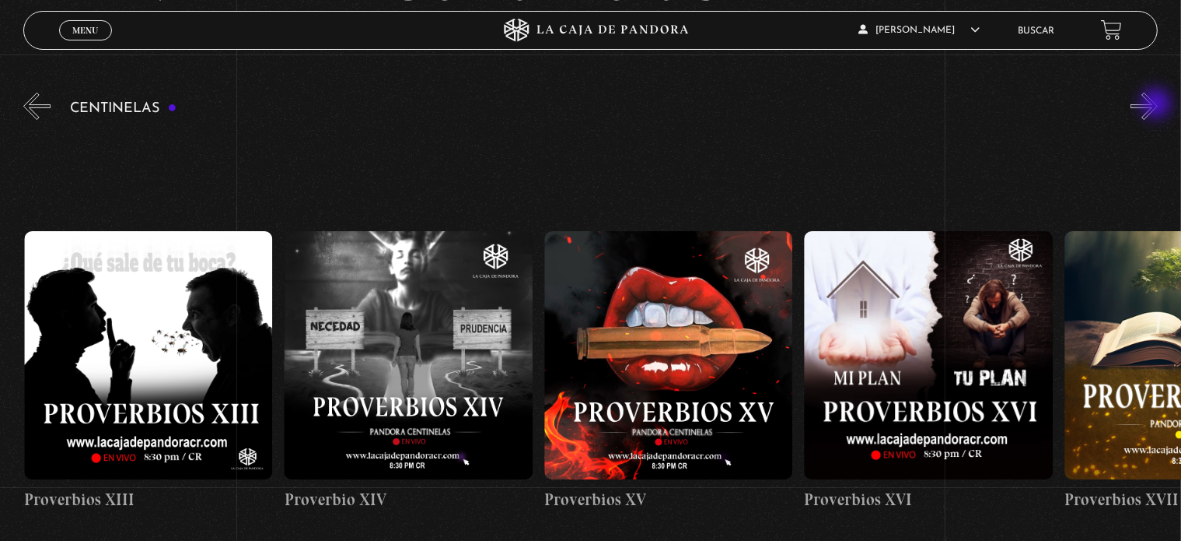
click at [1158, 105] on button "»" at bounding box center [1144, 106] width 27 height 27
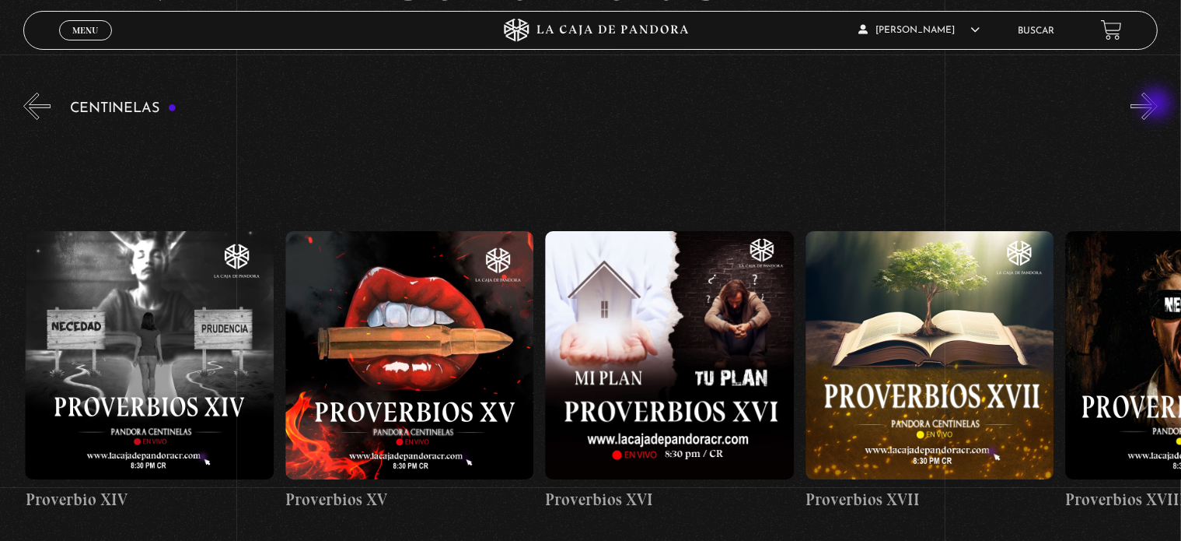
scroll to position [0, 4161]
click at [1158, 105] on button "»" at bounding box center [1144, 106] width 27 height 27
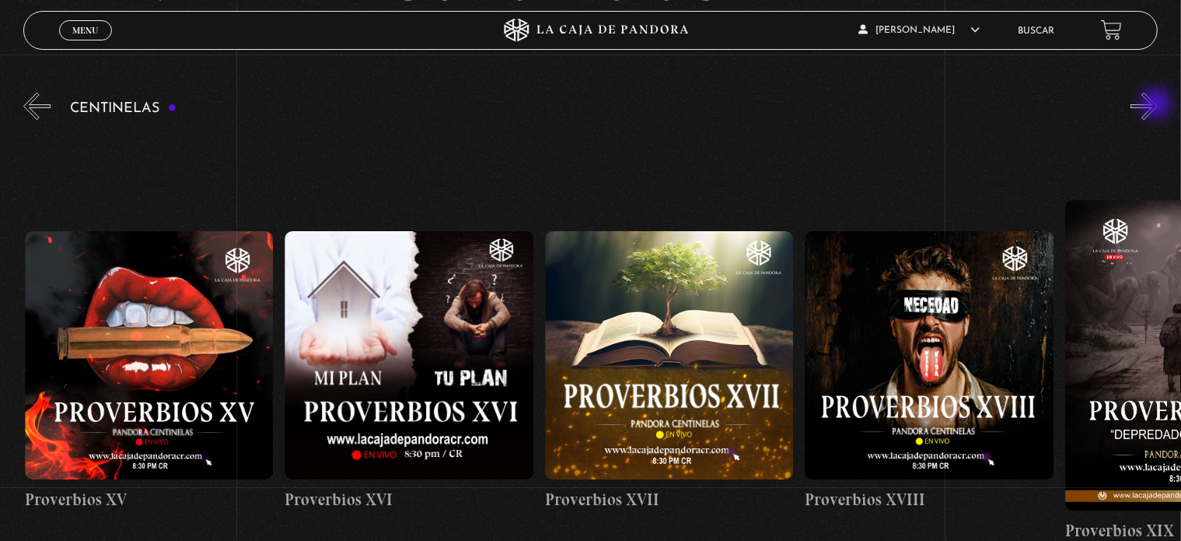
click at [1158, 105] on button "»" at bounding box center [1144, 106] width 27 height 27
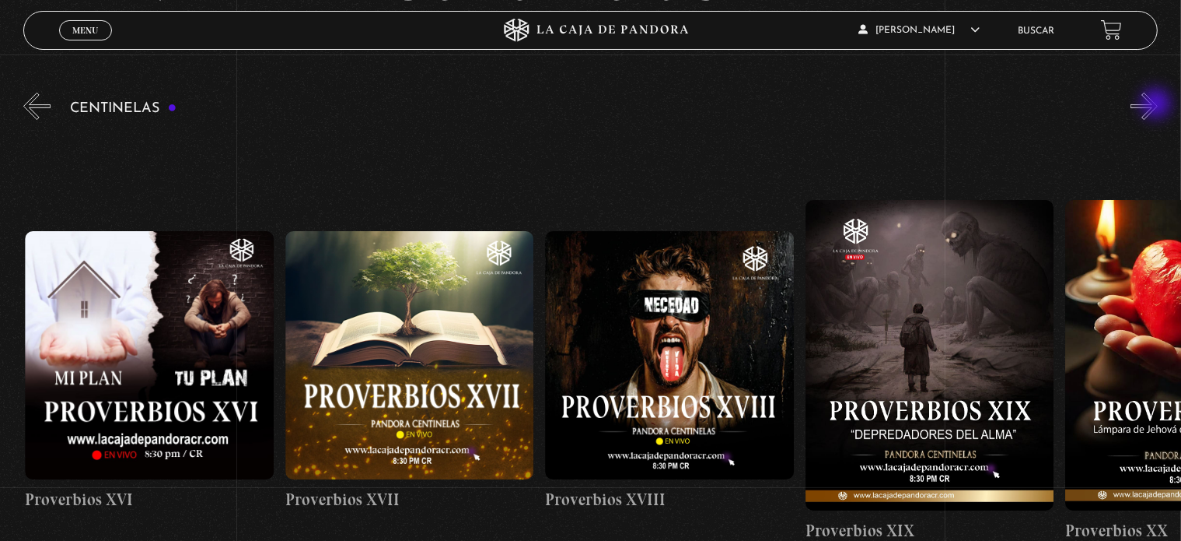
click at [1158, 105] on button "»" at bounding box center [1144, 106] width 27 height 27
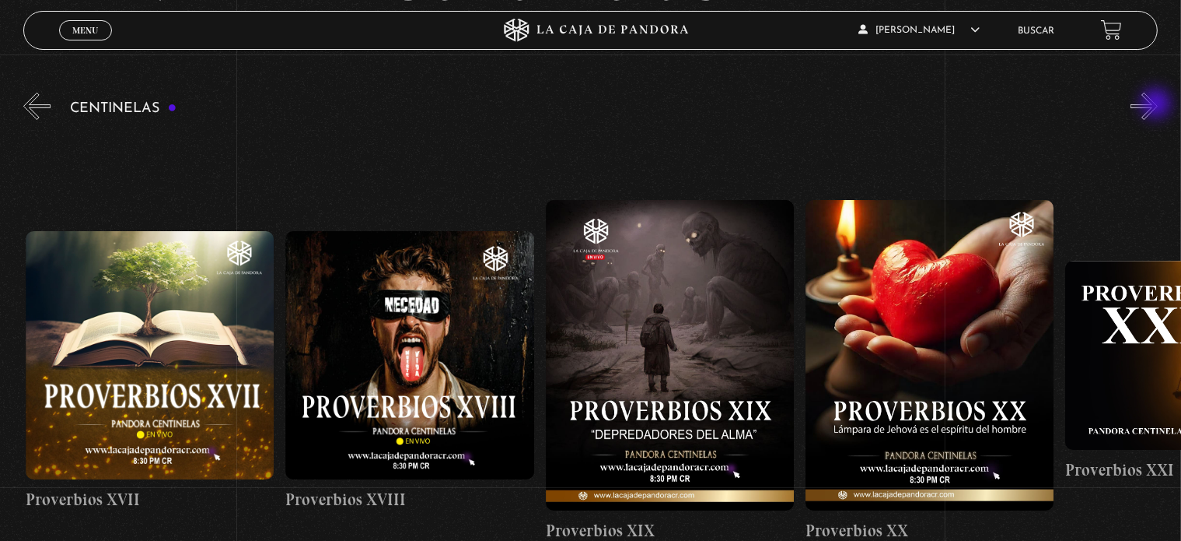
click at [1158, 105] on button "»" at bounding box center [1144, 106] width 27 height 27
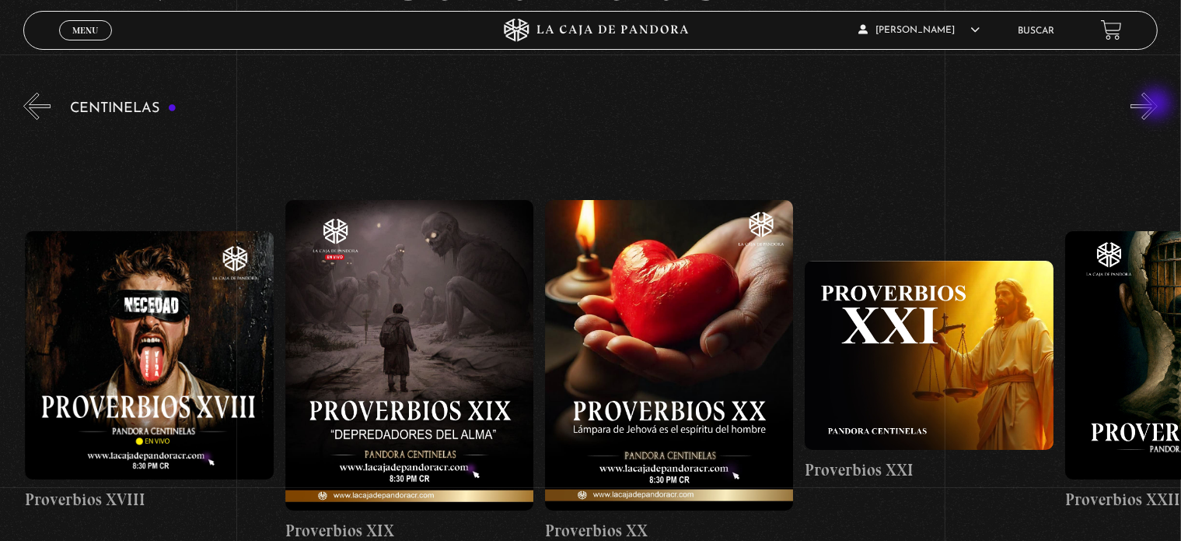
click at [1158, 105] on button "»" at bounding box center [1144, 106] width 27 height 27
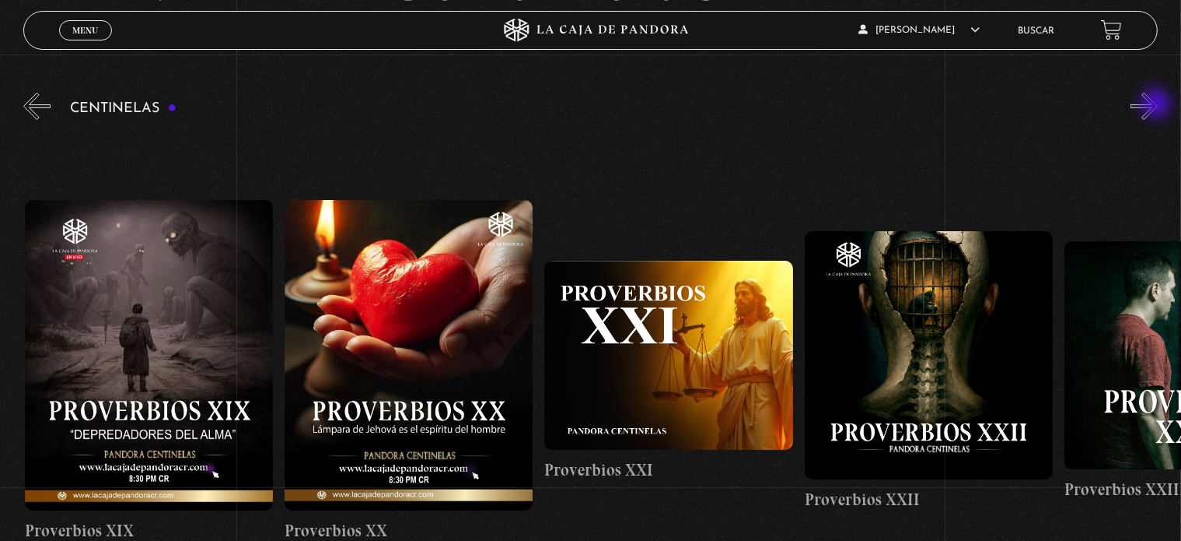
click at [1158, 105] on button "»" at bounding box center [1144, 106] width 27 height 27
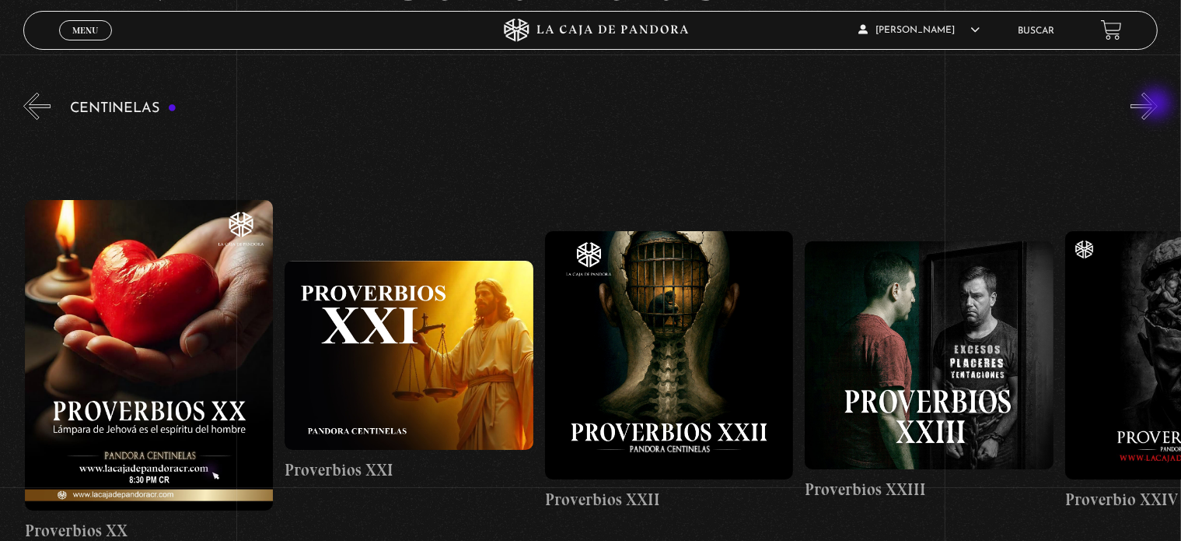
scroll to position [0, 5722]
click at [1158, 105] on button "»" at bounding box center [1144, 106] width 27 height 27
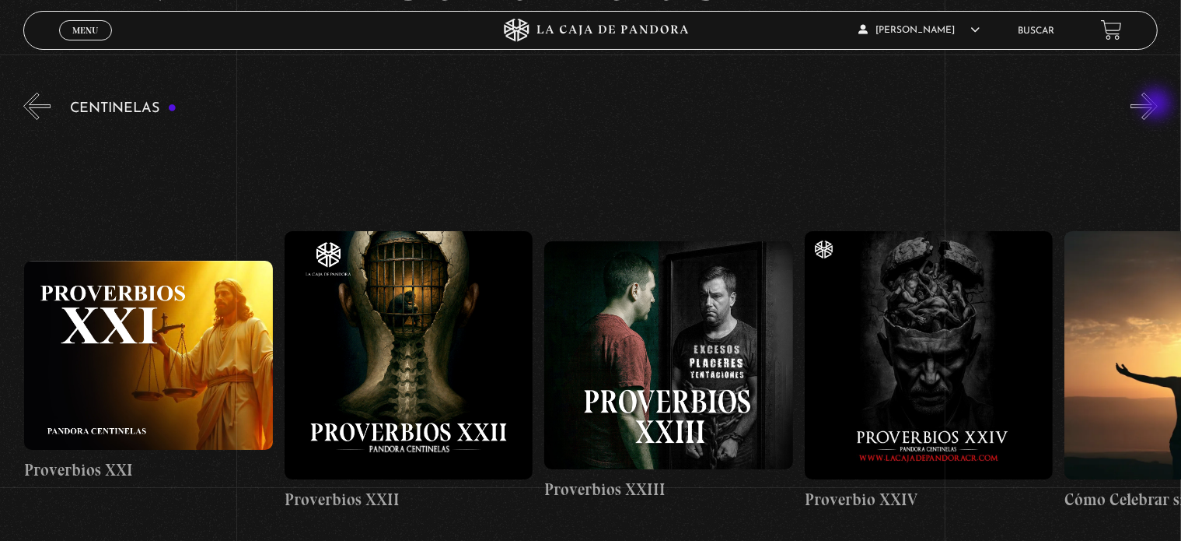
scroll to position [0, 5983]
click at [1158, 105] on button "»" at bounding box center [1144, 106] width 27 height 27
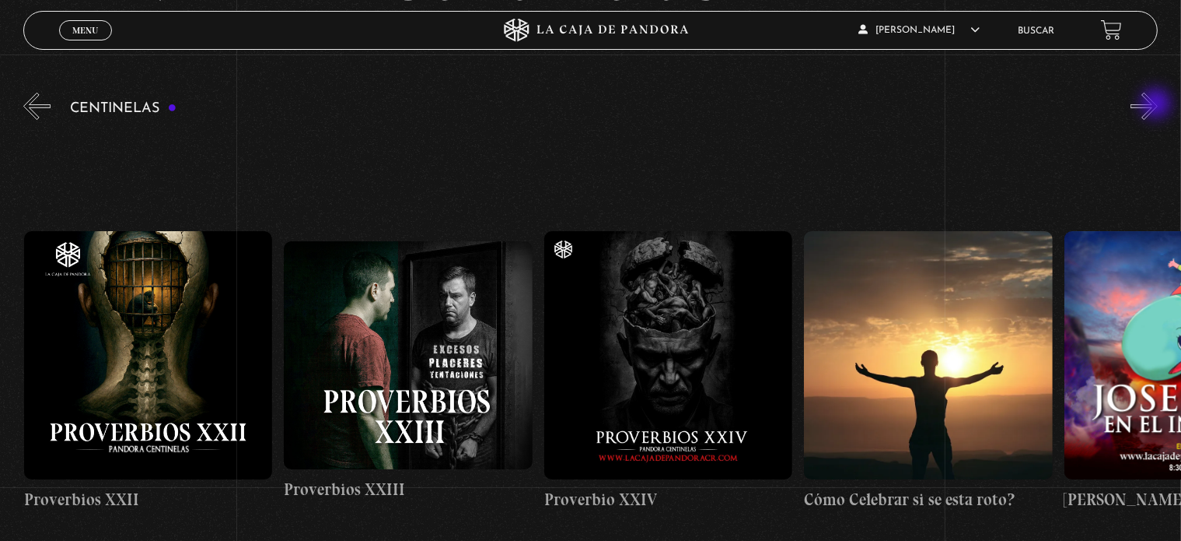
click at [1158, 105] on button "»" at bounding box center [1144, 106] width 27 height 27
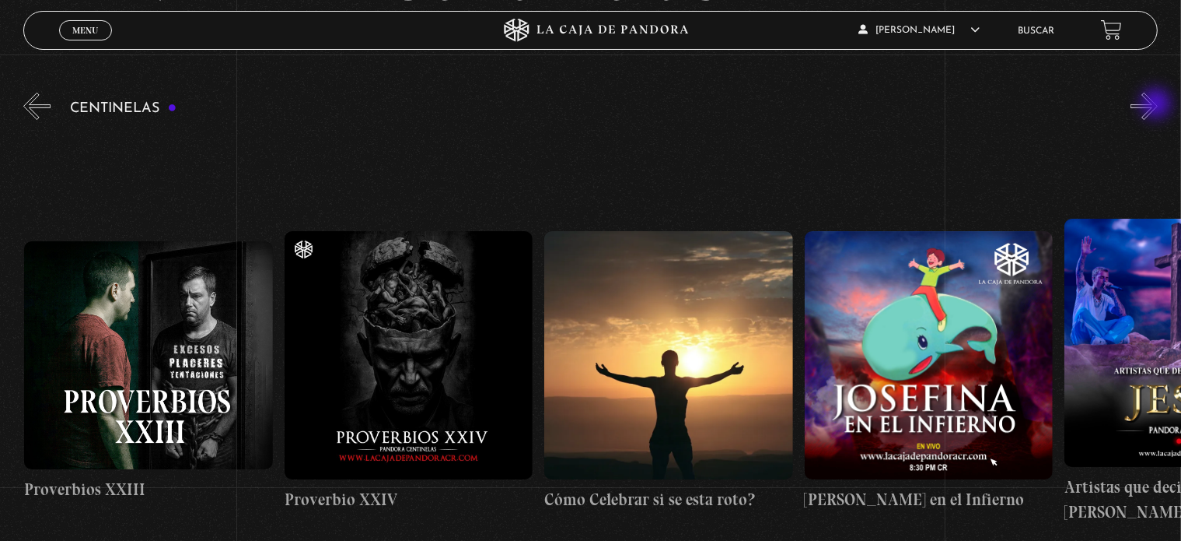
click at [1158, 105] on button "»" at bounding box center [1144, 106] width 27 height 27
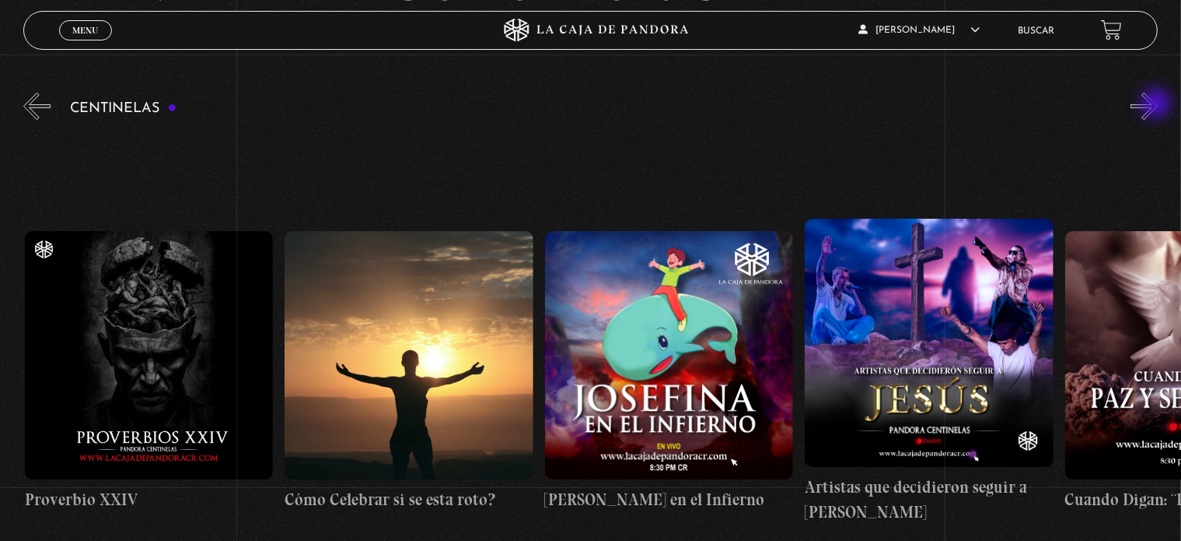
scroll to position [0, 6763]
click at [1158, 105] on button "»" at bounding box center [1144, 106] width 27 height 27
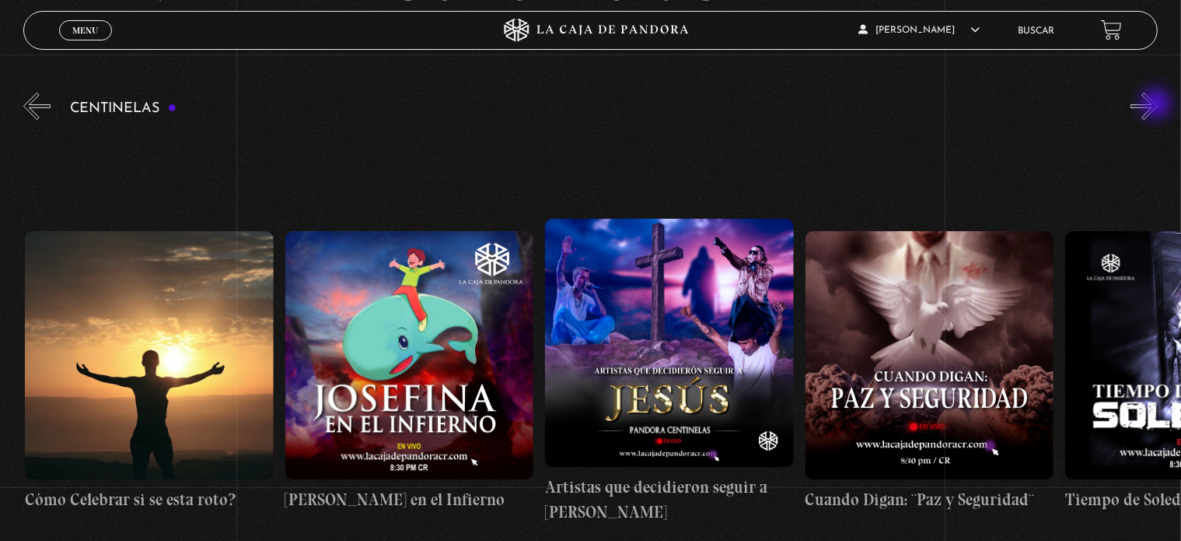
click at [1158, 105] on button "»" at bounding box center [1144, 106] width 27 height 27
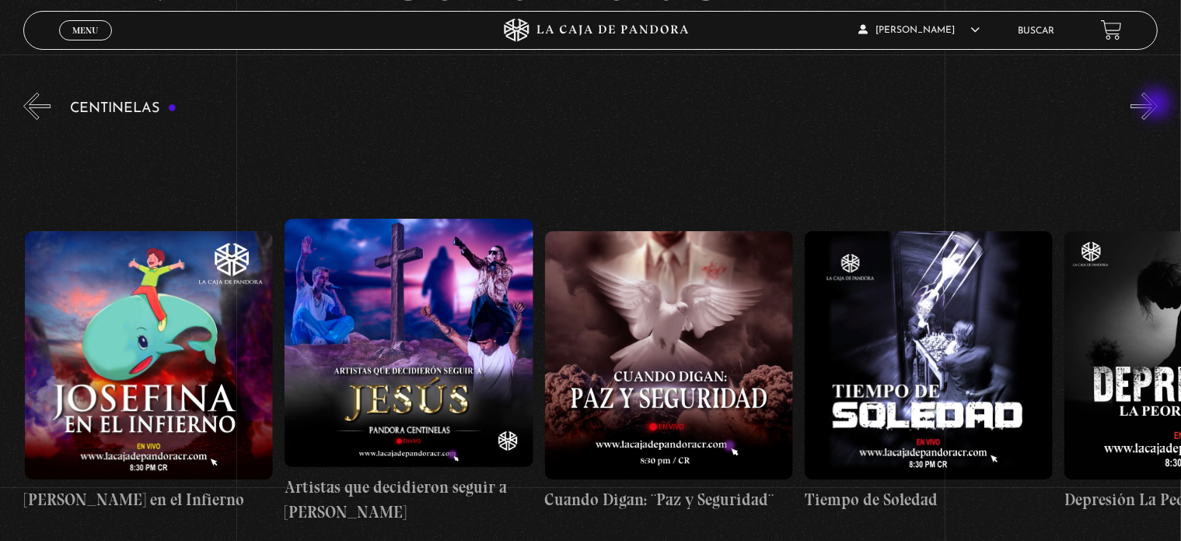
click at [1158, 105] on button "»" at bounding box center [1144, 106] width 27 height 27
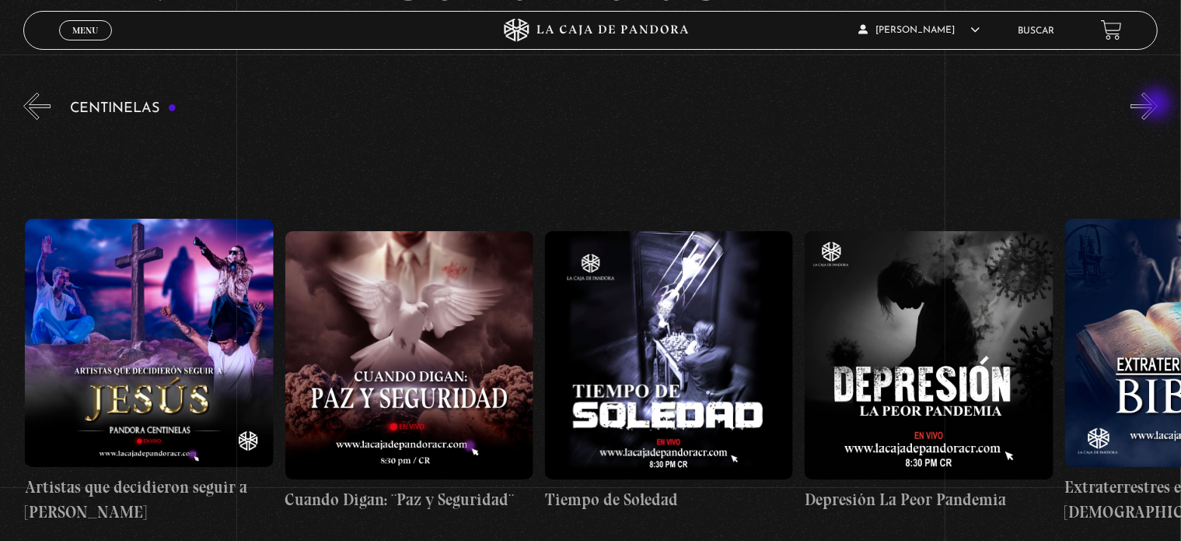
scroll to position [0, 7543]
click at [1158, 105] on button "»" at bounding box center [1144, 106] width 27 height 27
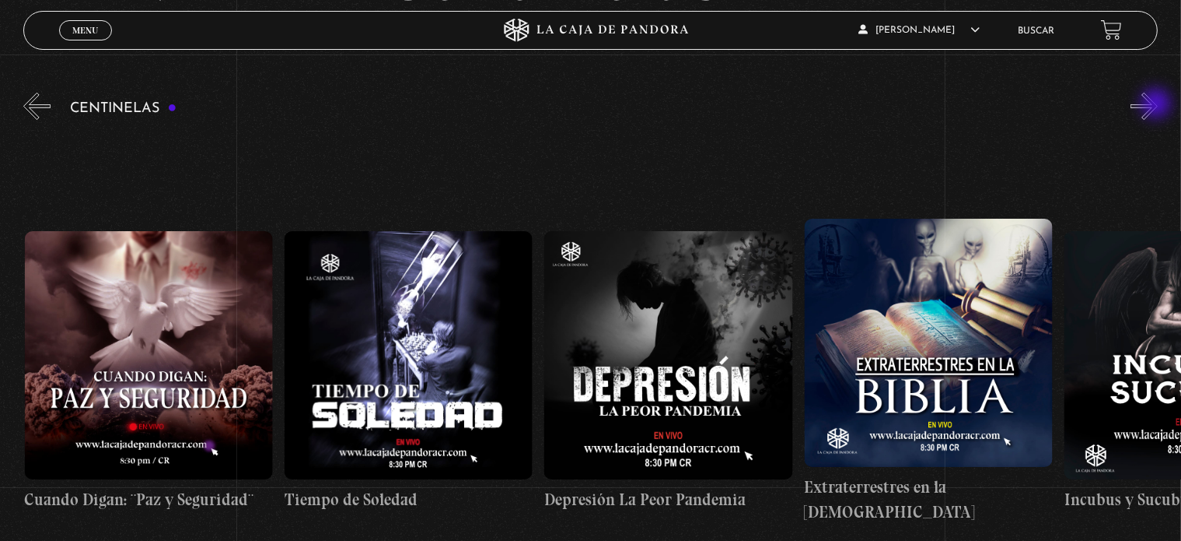
click at [1158, 105] on button "»" at bounding box center [1144, 106] width 27 height 27
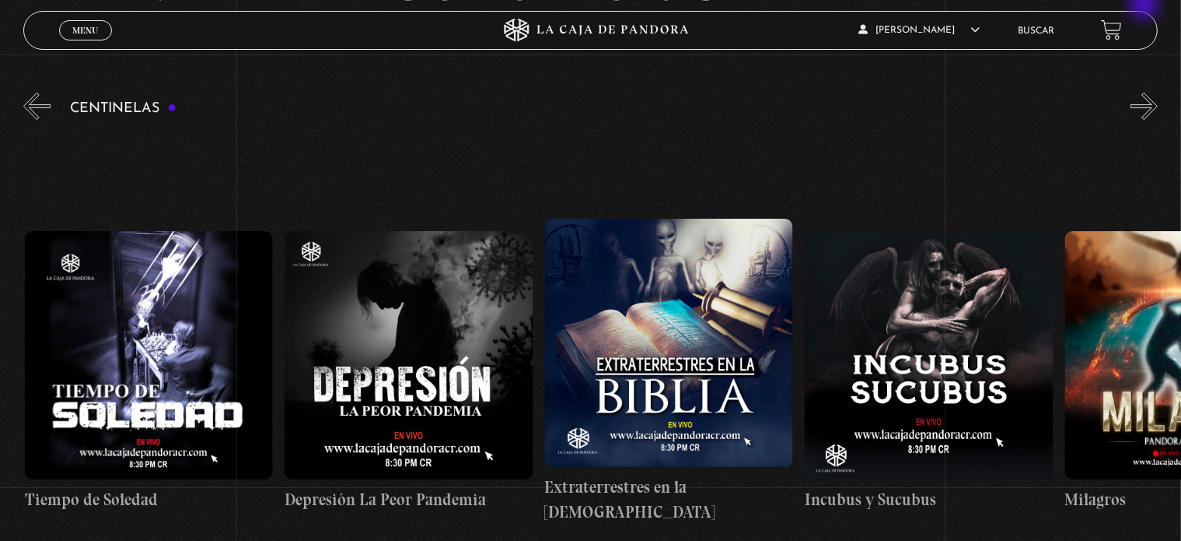
scroll to position [0, 8063]
click at [685, 332] on figure at bounding box center [668, 343] width 248 height 248
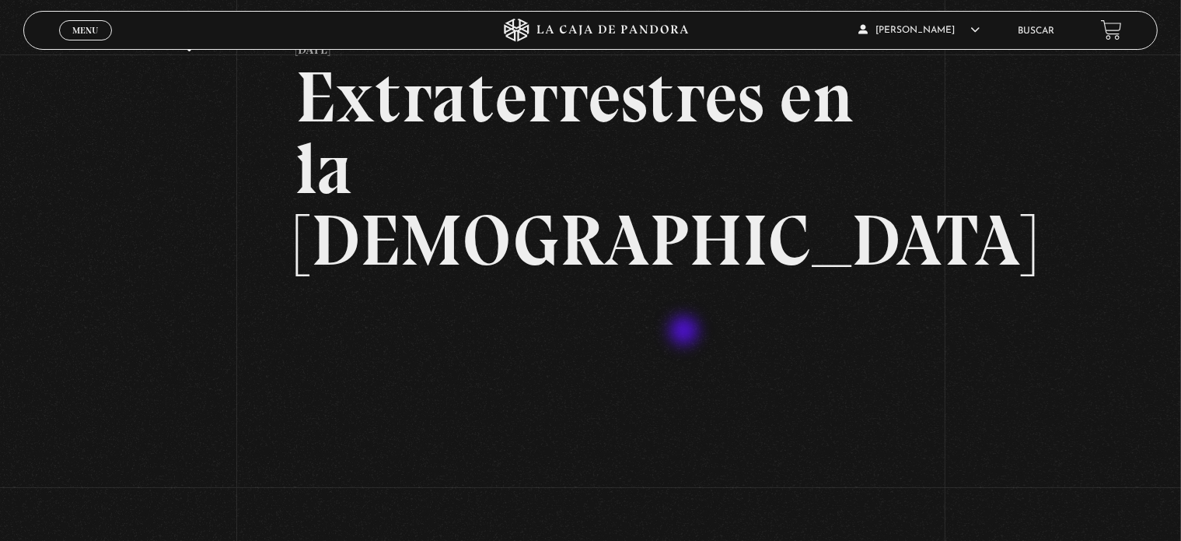
scroll to position [156, 0]
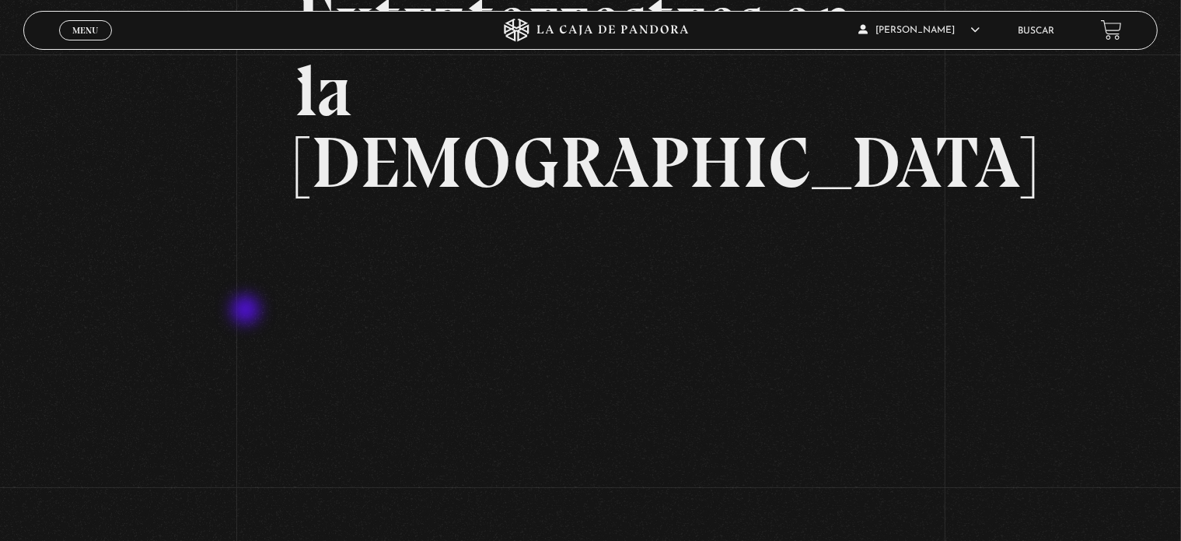
click at [247, 311] on div "Volver [DATE] Extraterrestres en la [DEMOGRAPHIC_DATA] WhatsApp Twitter Messeng…" at bounding box center [590, 262] width 1181 height 726
click at [100, 207] on div "Volver [DATE] Extraterrestres en la [DEMOGRAPHIC_DATA] WhatsApp Twitter Messeng…" at bounding box center [590, 262] width 1181 height 726
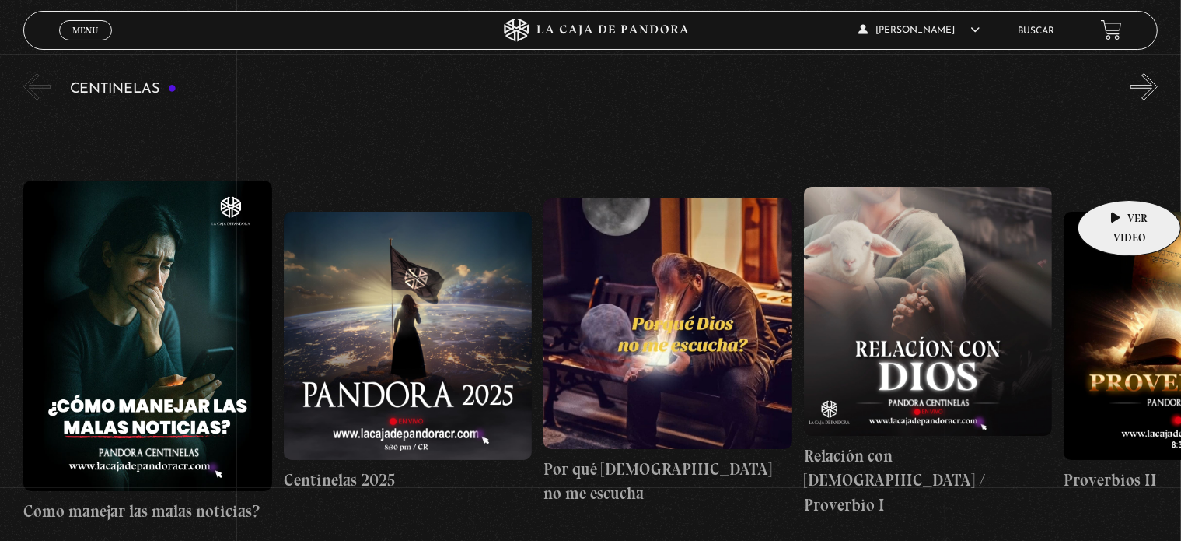
scroll to position [160, 0]
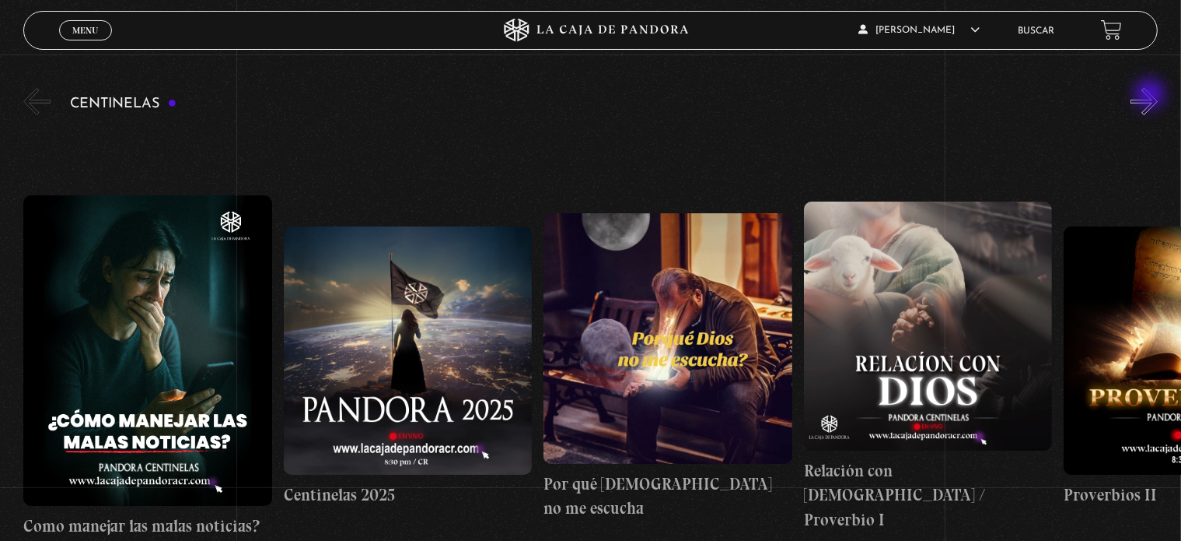
click at [1153, 96] on button "»" at bounding box center [1144, 101] width 27 height 27
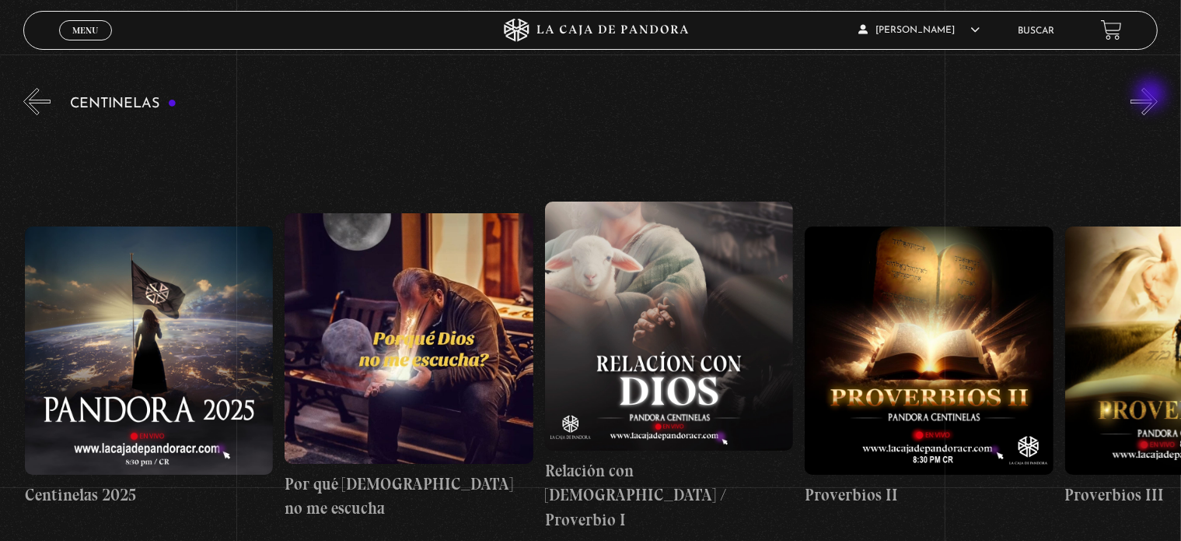
scroll to position [0, 260]
click at [36, 93] on button "«" at bounding box center [36, 101] width 27 height 27
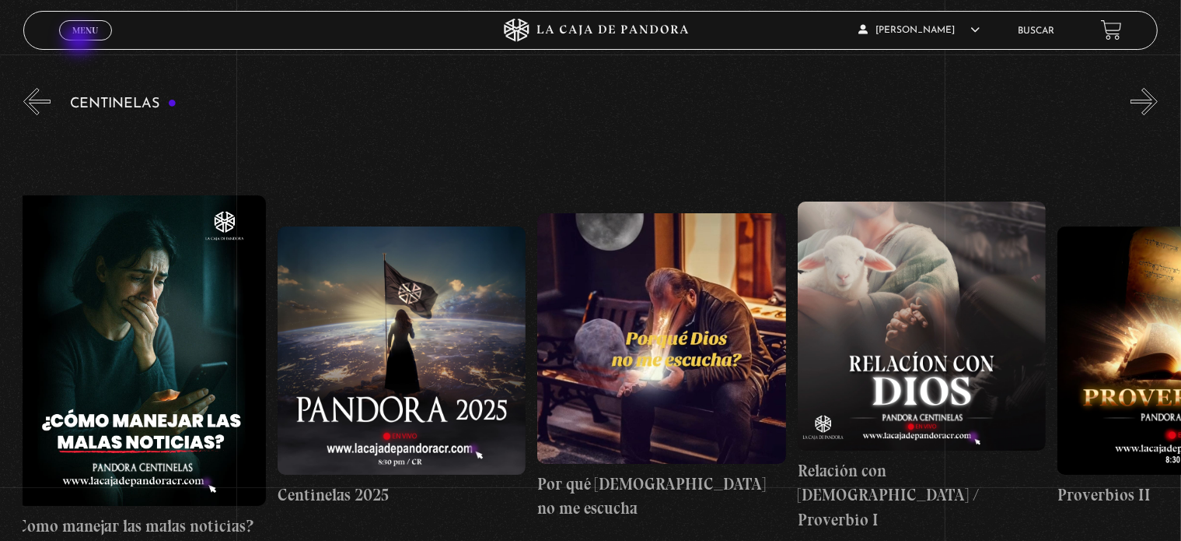
scroll to position [0, 0]
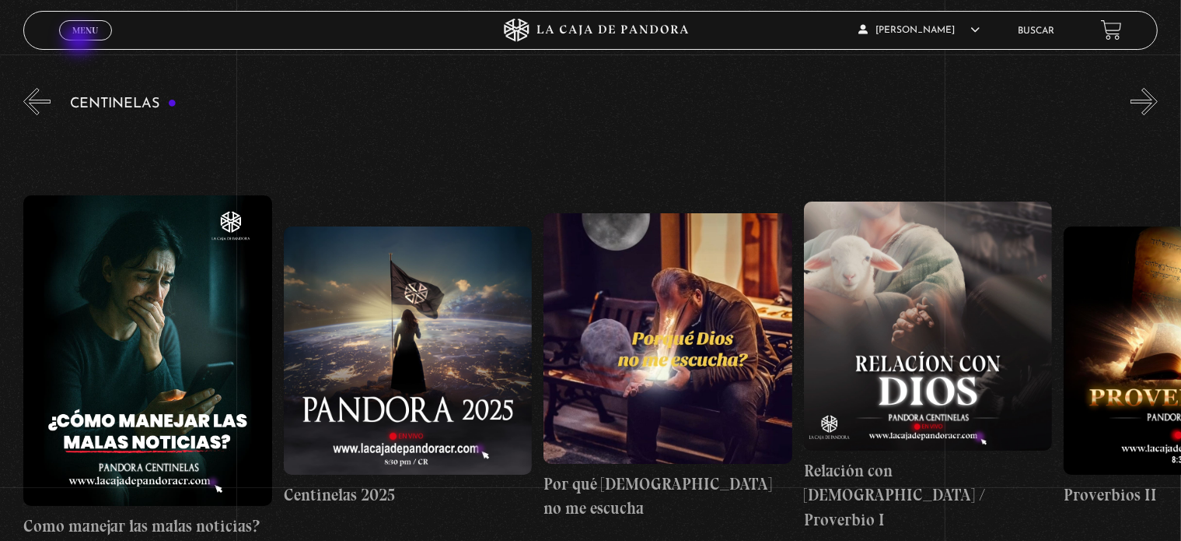
click at [90, 34] on span "Menu" at bounding box center [85, 30] width 26 height 9
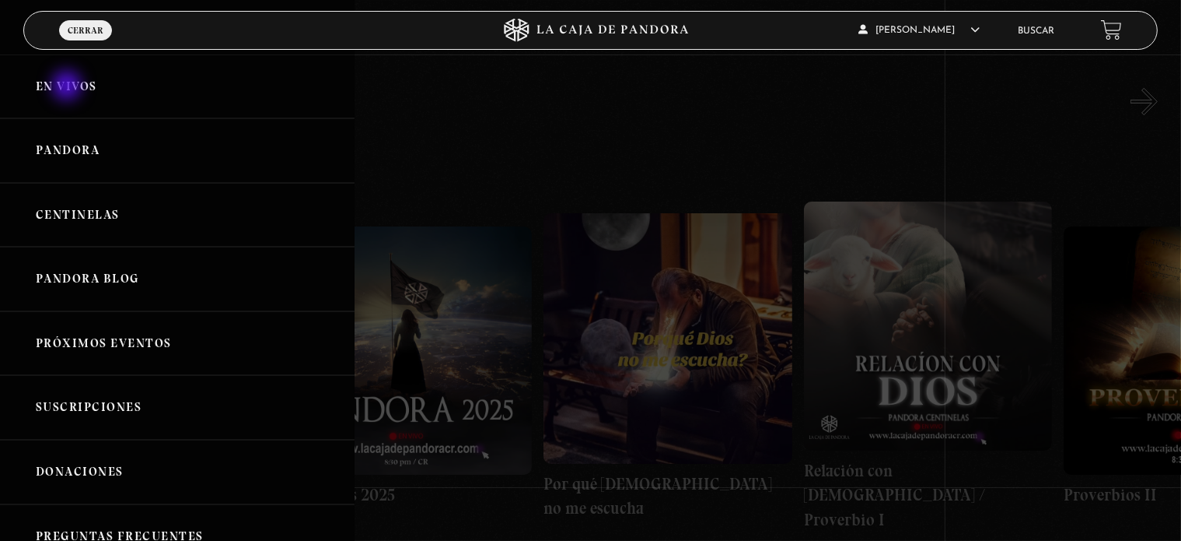
click at [68, 87] on link "En vivos" at bounding box center [177, 86] width 355 height 65
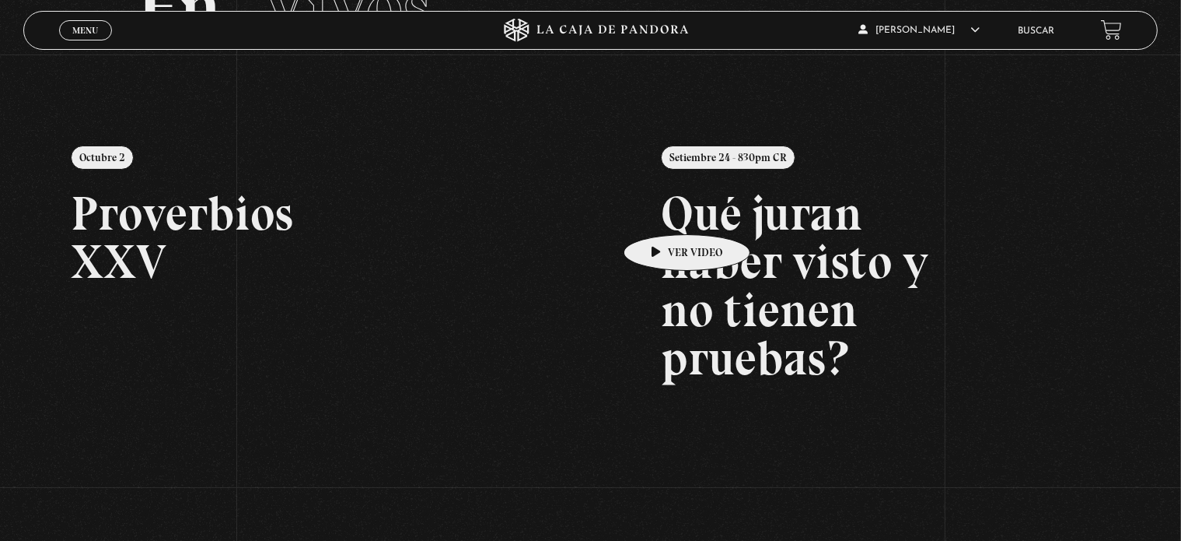
scroll to position [156, 0]
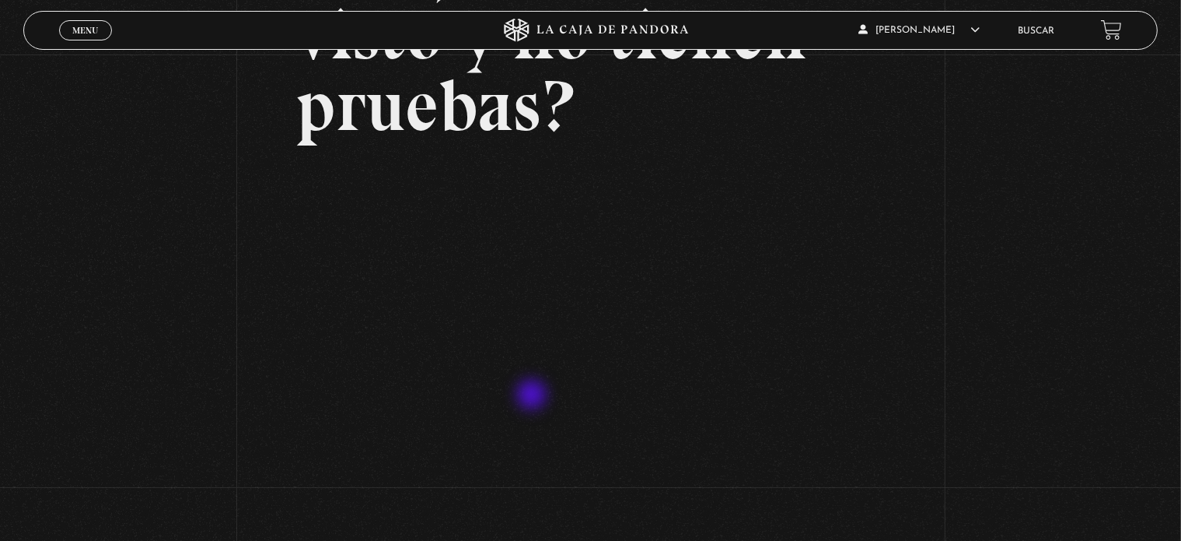
scroll to position [208, 0]
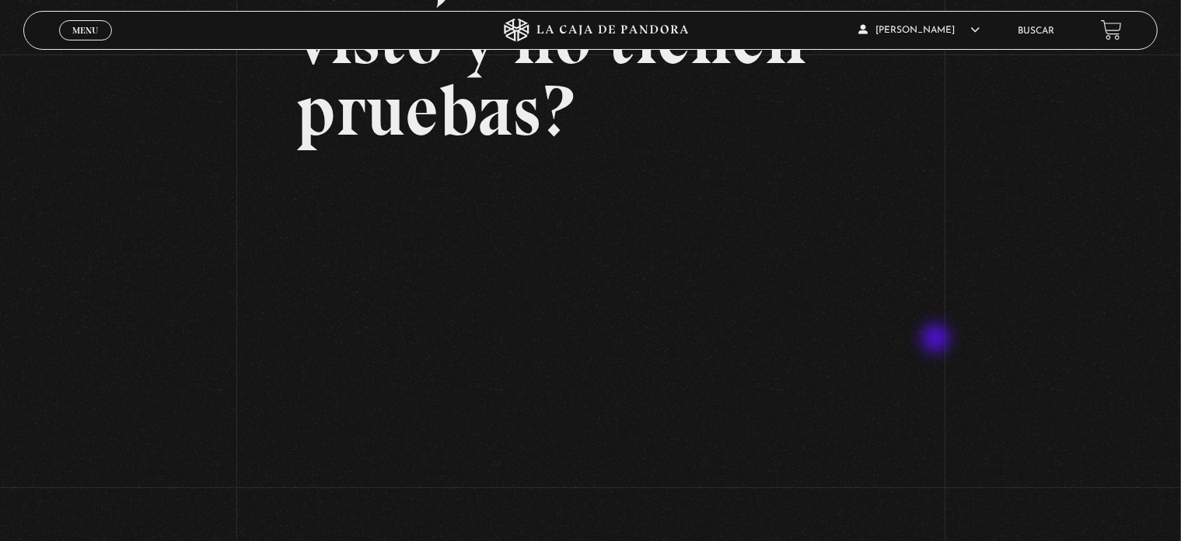
click at [938, 340] on div "Volver Setiembre 24 - 830pm CR Qué juran haber visto y no tienen pruebas?" at bounding box center [590, 190] width 1181 height 686
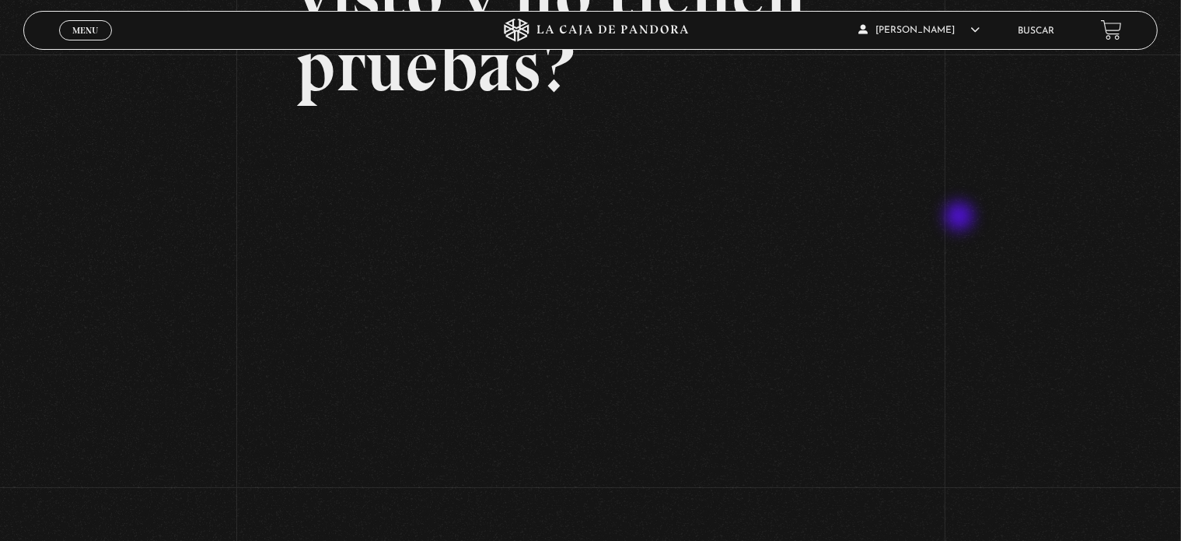
scroll to position [285, 0]
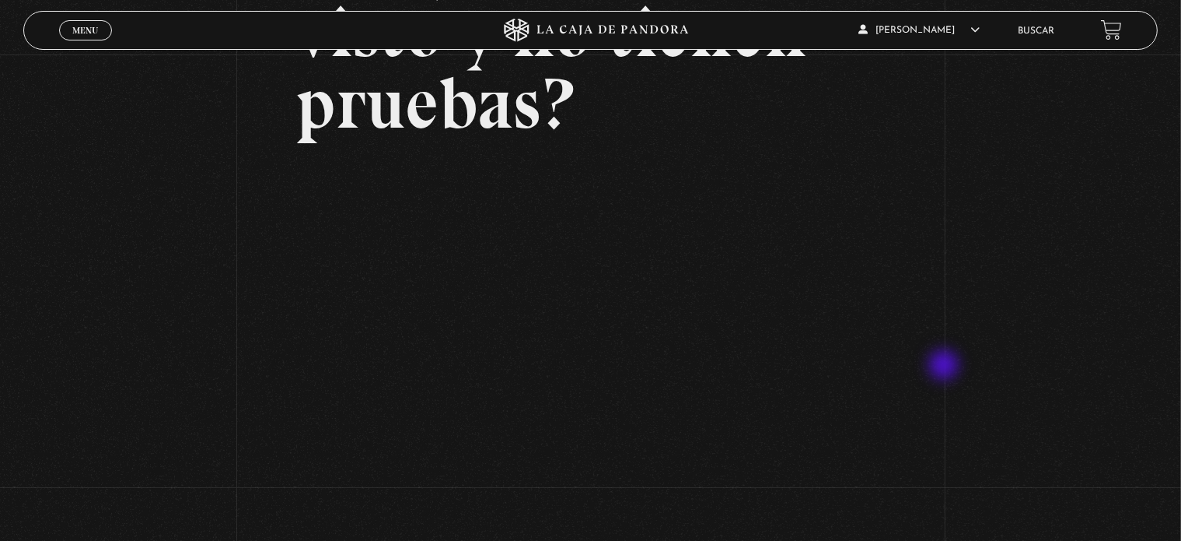
scroll to position [208, 0]
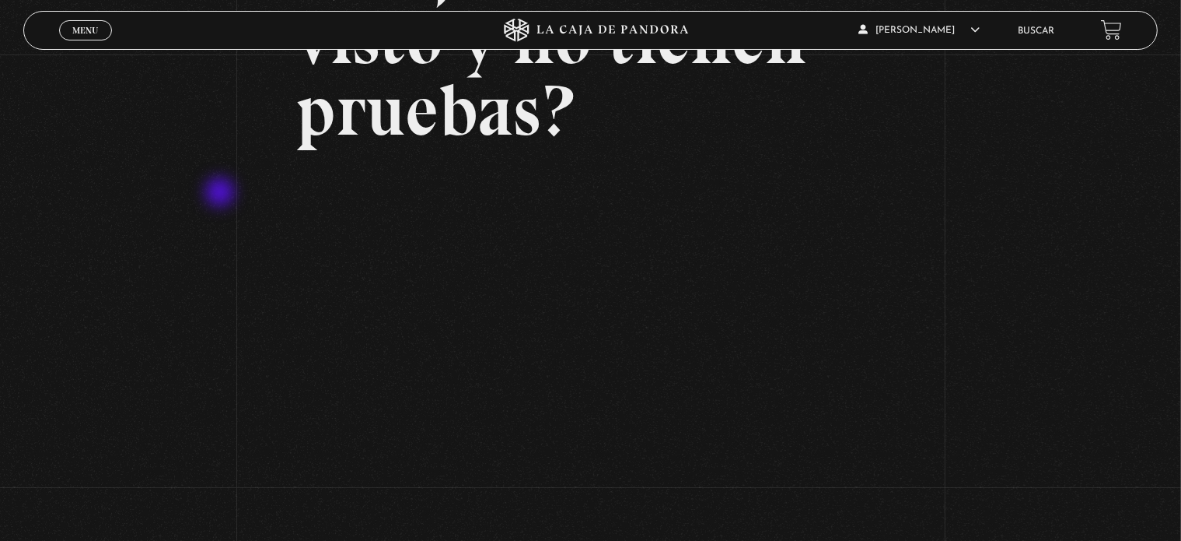
click at [190, 212] on div "Volver Setiembre 24 - 830pm CR Qué juran haber visto y no tienen pruebas?" at bounding box center [590, 190] width 1181 height 686
click at [1052, 329] on div "Volver Setiembre 24 - 830pm CR Qué juran haber visto y no tienen pruebas?" at bounding box center [590, 190] width 1181 height 686
